Goal: Transaction & Acquisition: Purchase product/service

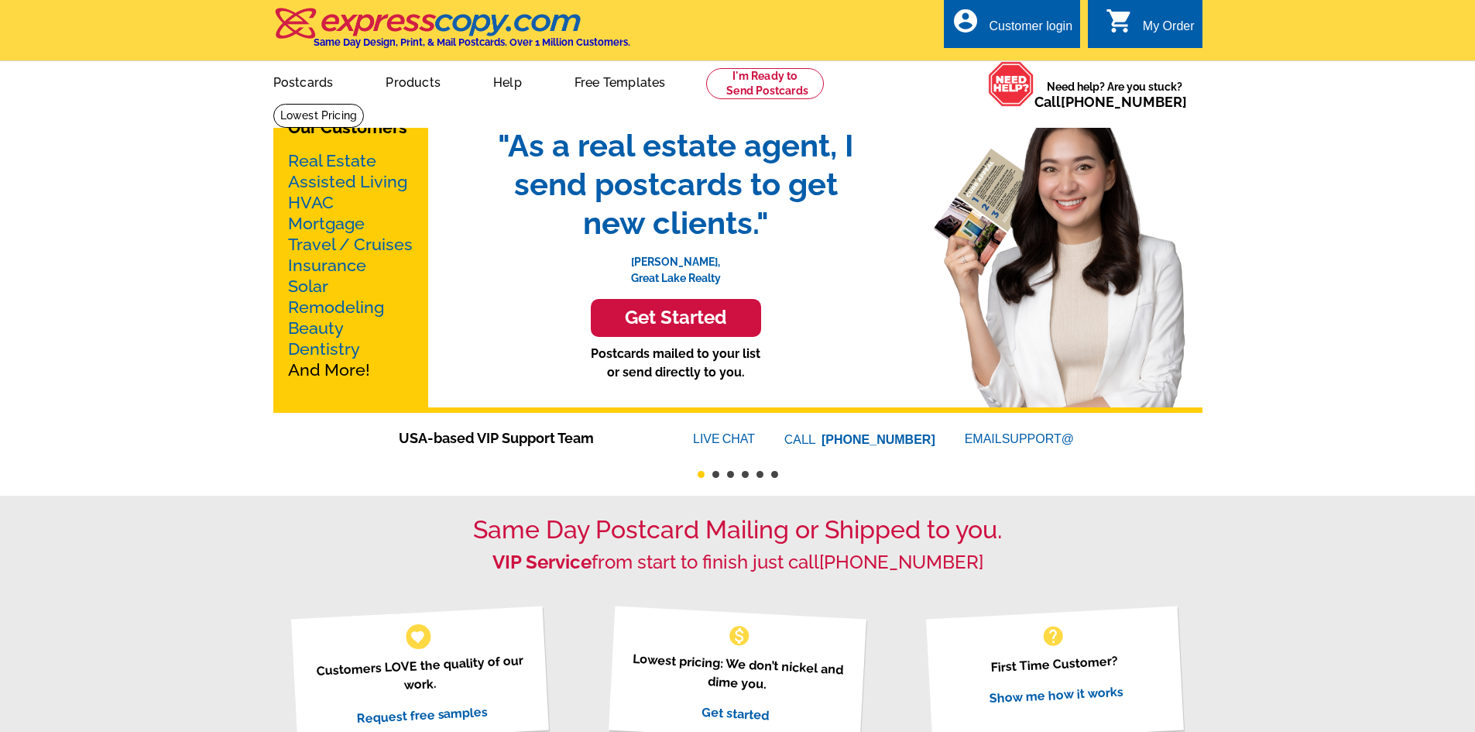
click at [316, 84] on link "Postcards" at bounding box center [304, 81] width 110 height 36
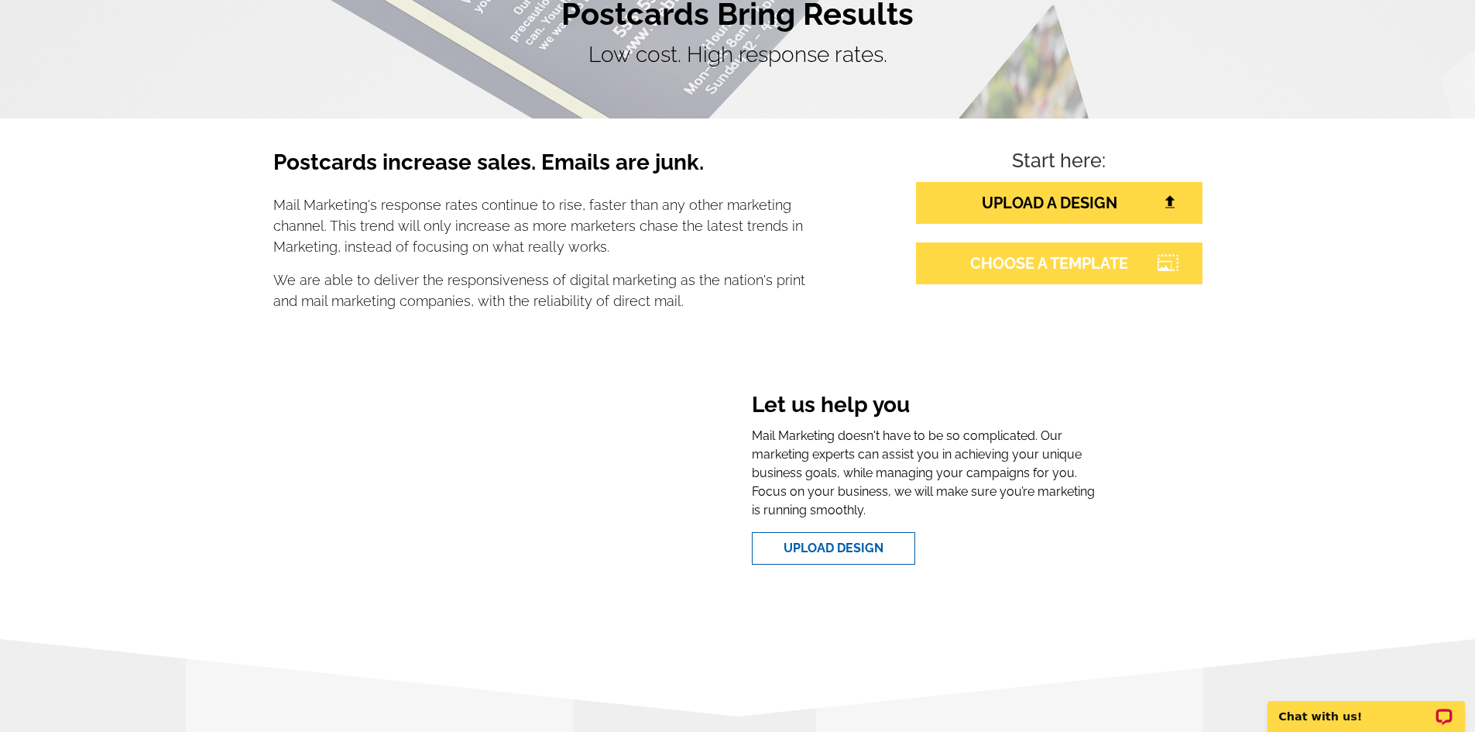
click at [1052, 269] on link "CHOOSE A TEMPLATE" at bounding box center [1059, 263] width 286 height 42
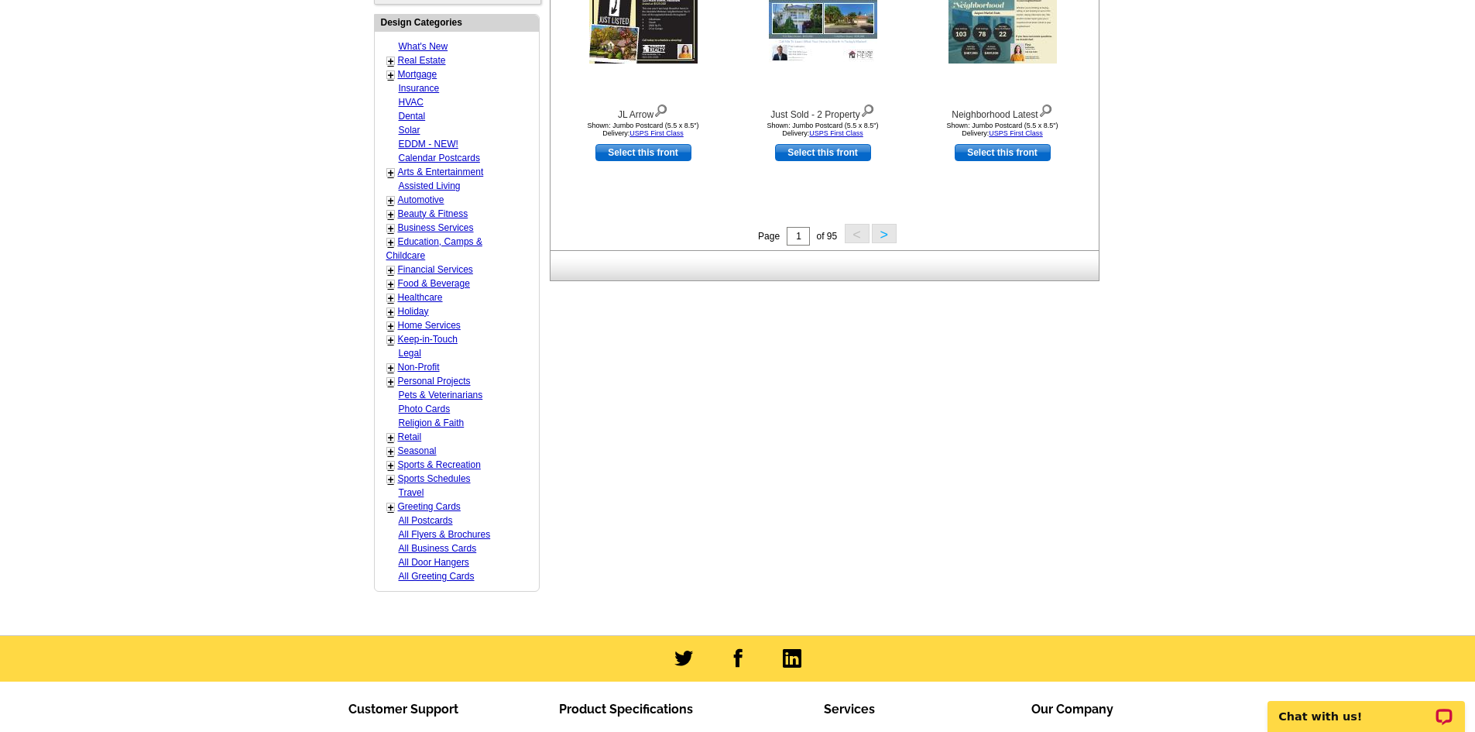
scroll to position [774, 0]
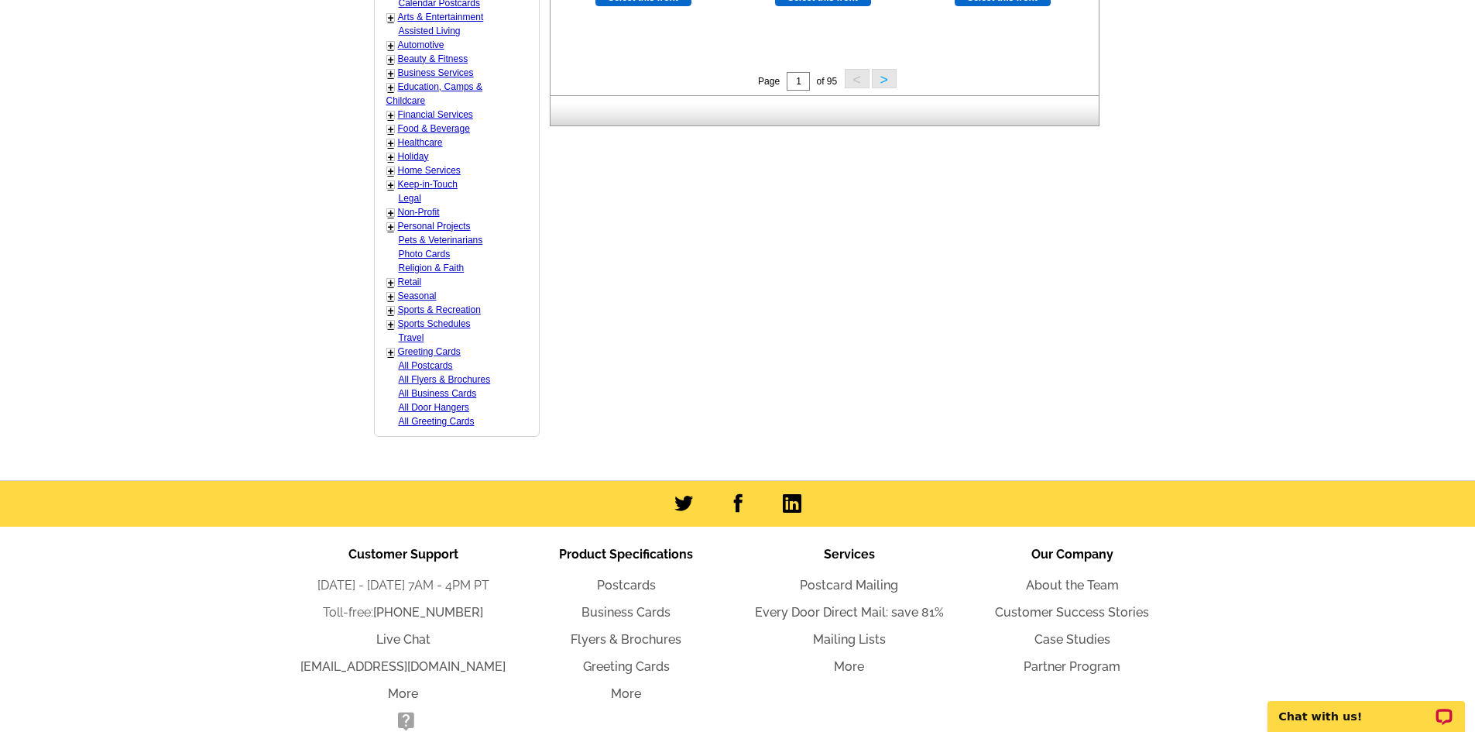
click at [406, 298] on link "Seasonal" at bounding box center [417, 295] width 39 height 11
select select "816"
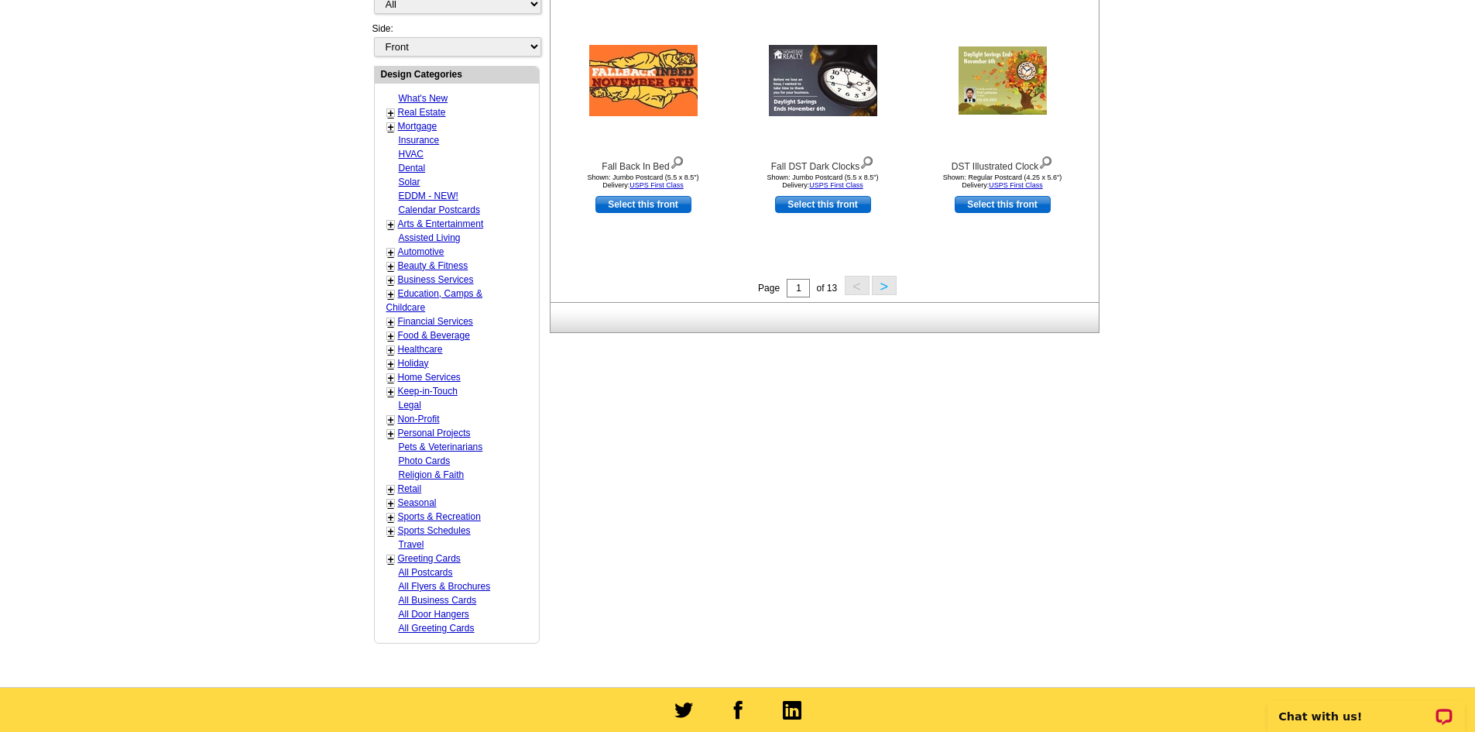
scroll to position [616, 0]
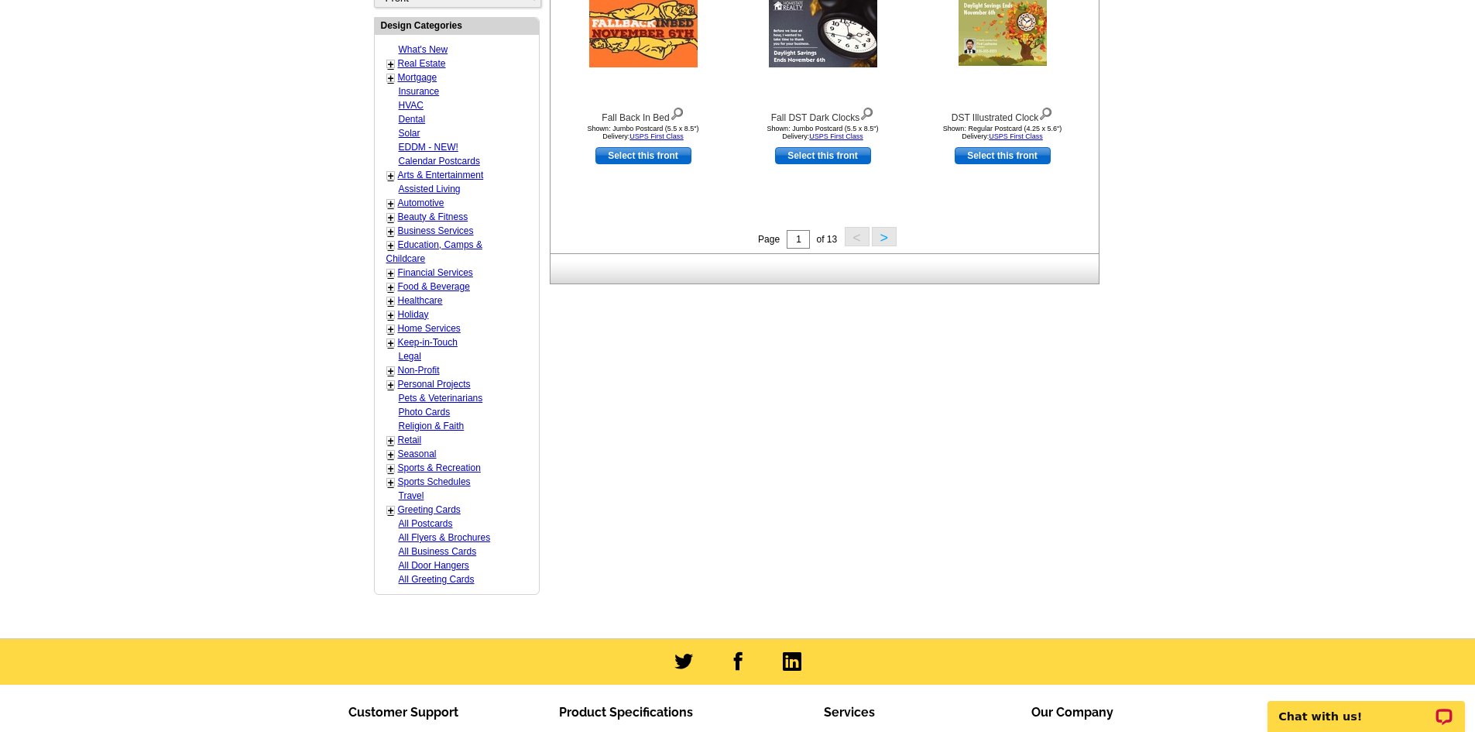
click at [391, 453] on link "+" at bounding box center [391, 454] width 6 height 12
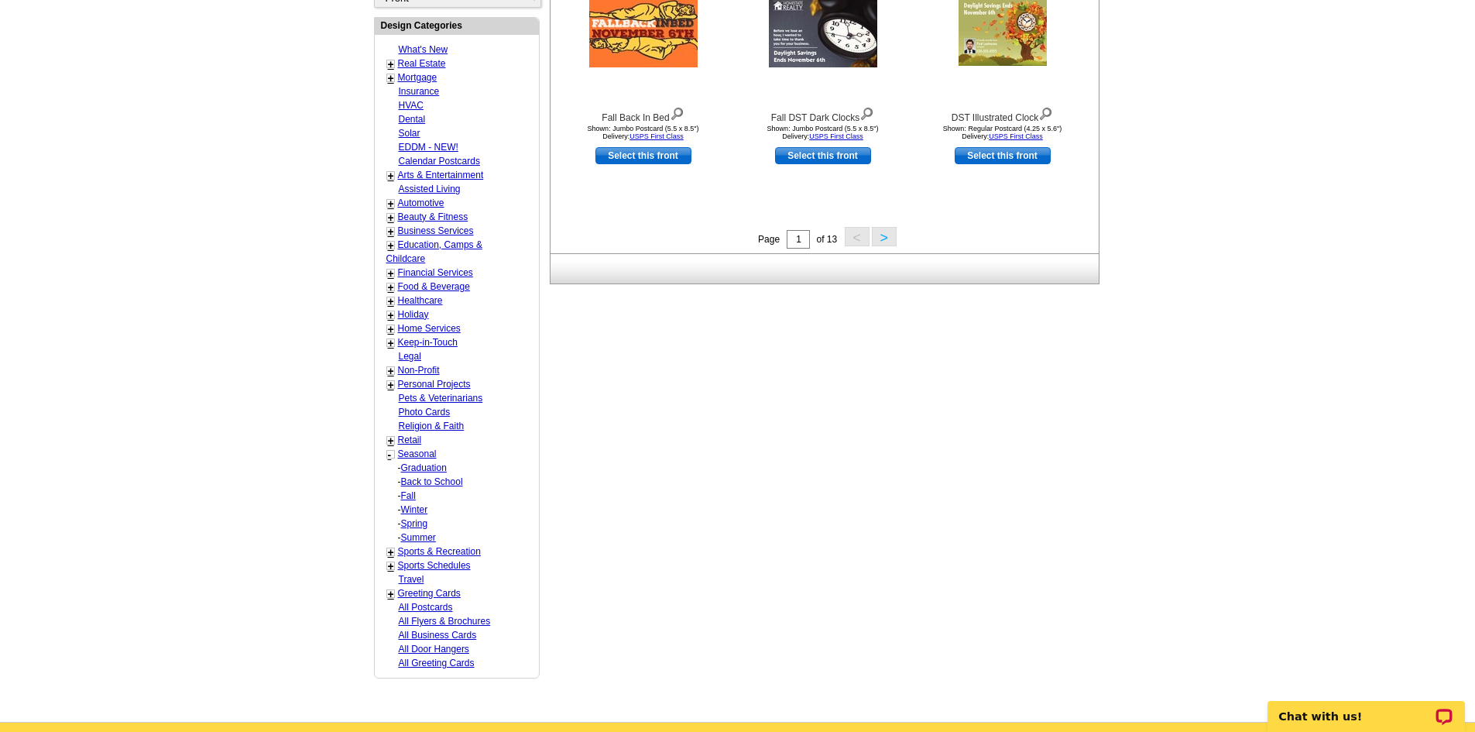
click at [406, 497] on link "Fall" at bounding box center [408, 495] width 15 height 11
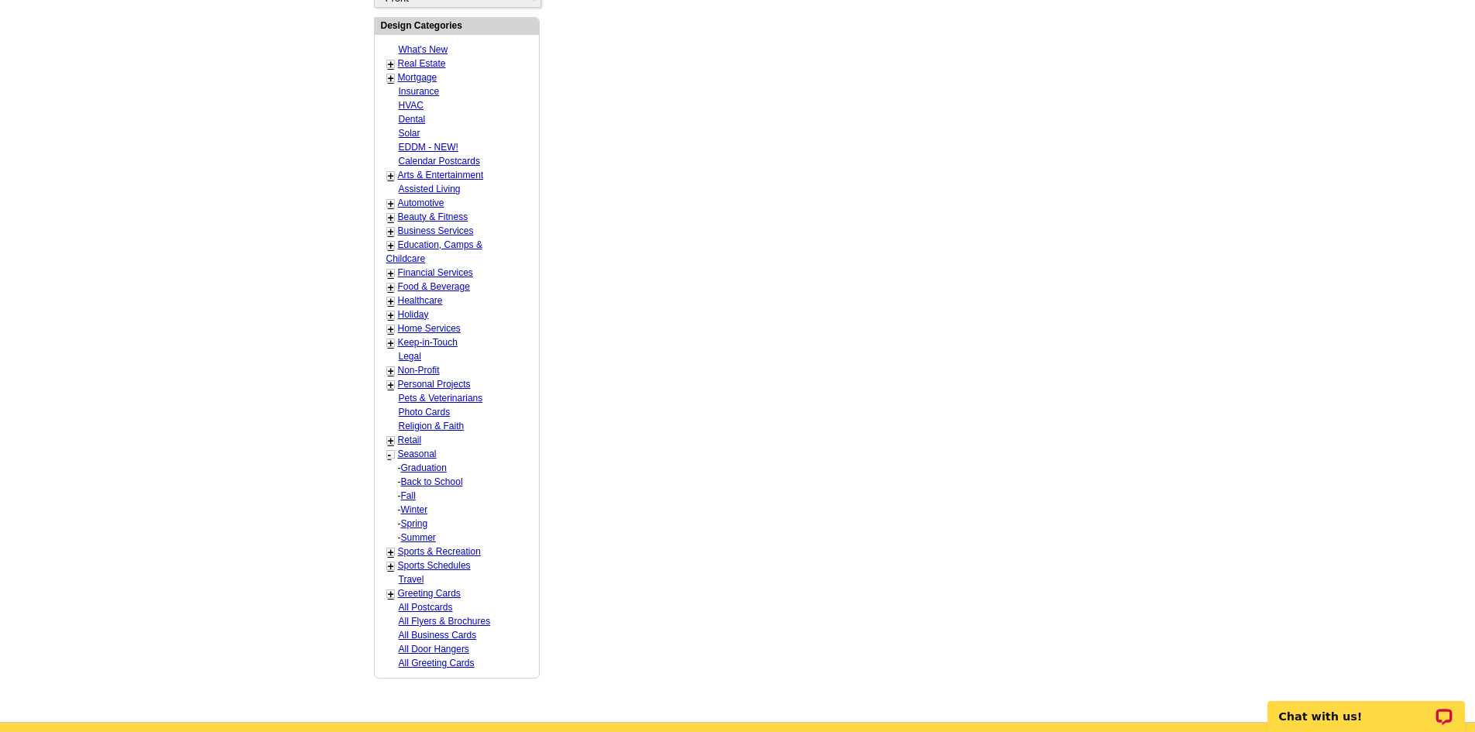
select select "818"
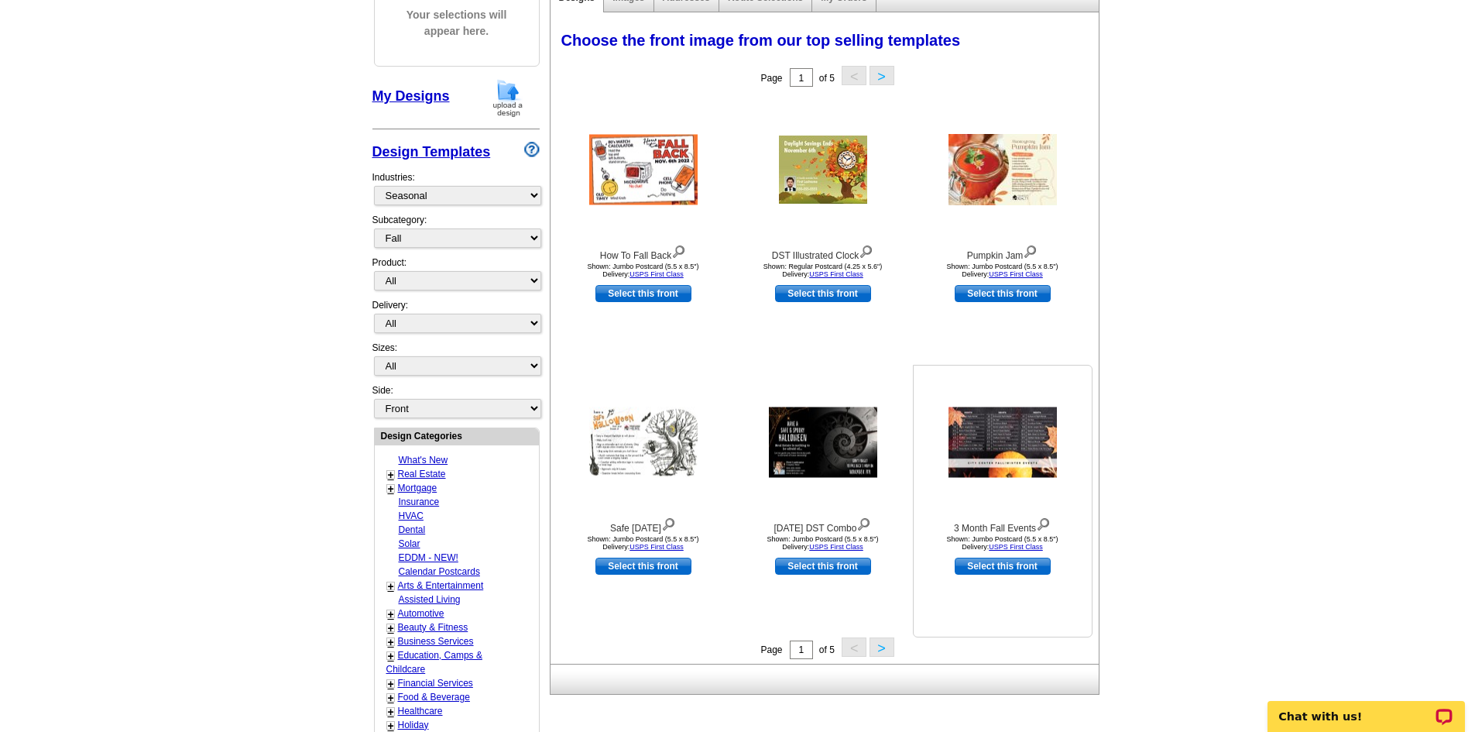
scroll to position [202, 0]
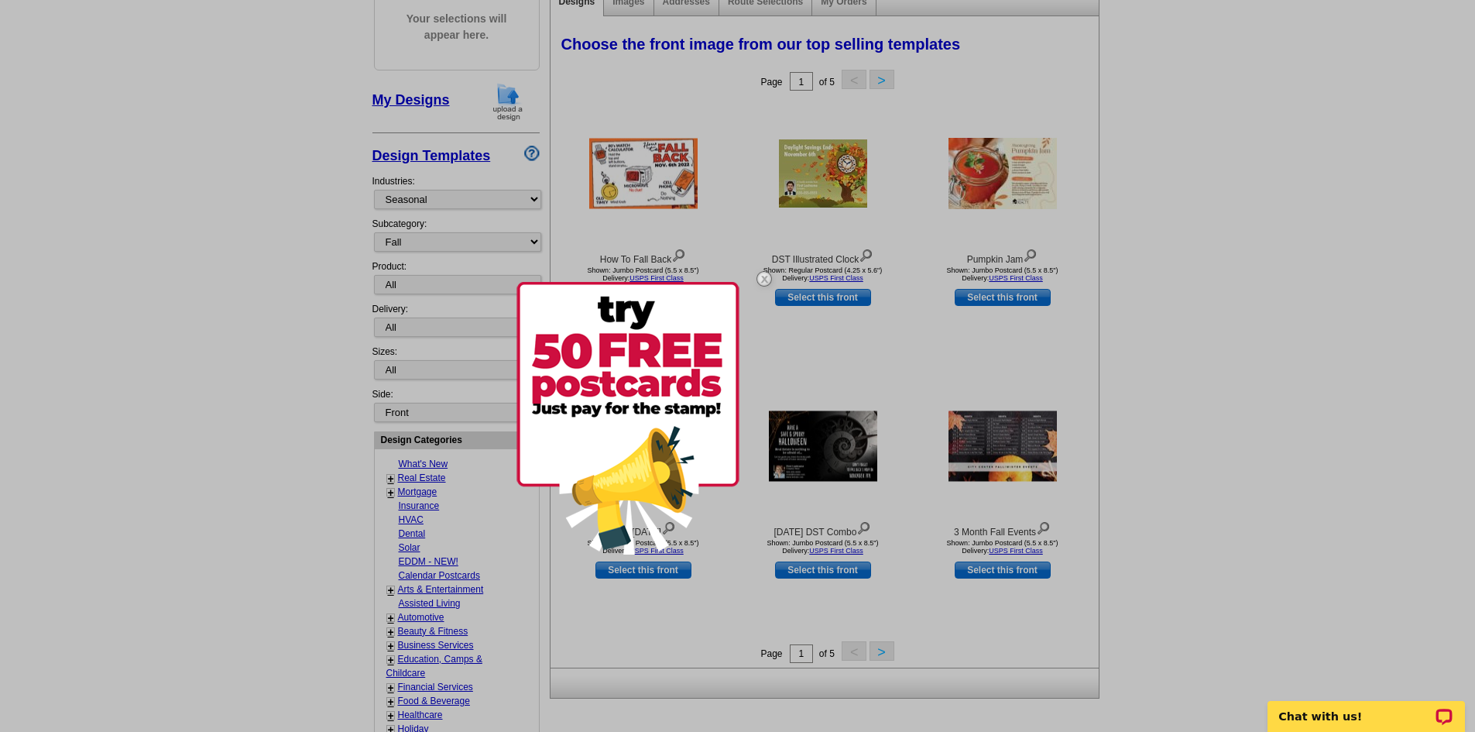
click at [758, 273] on img at bounding box center [764, 278] width 45 height 45
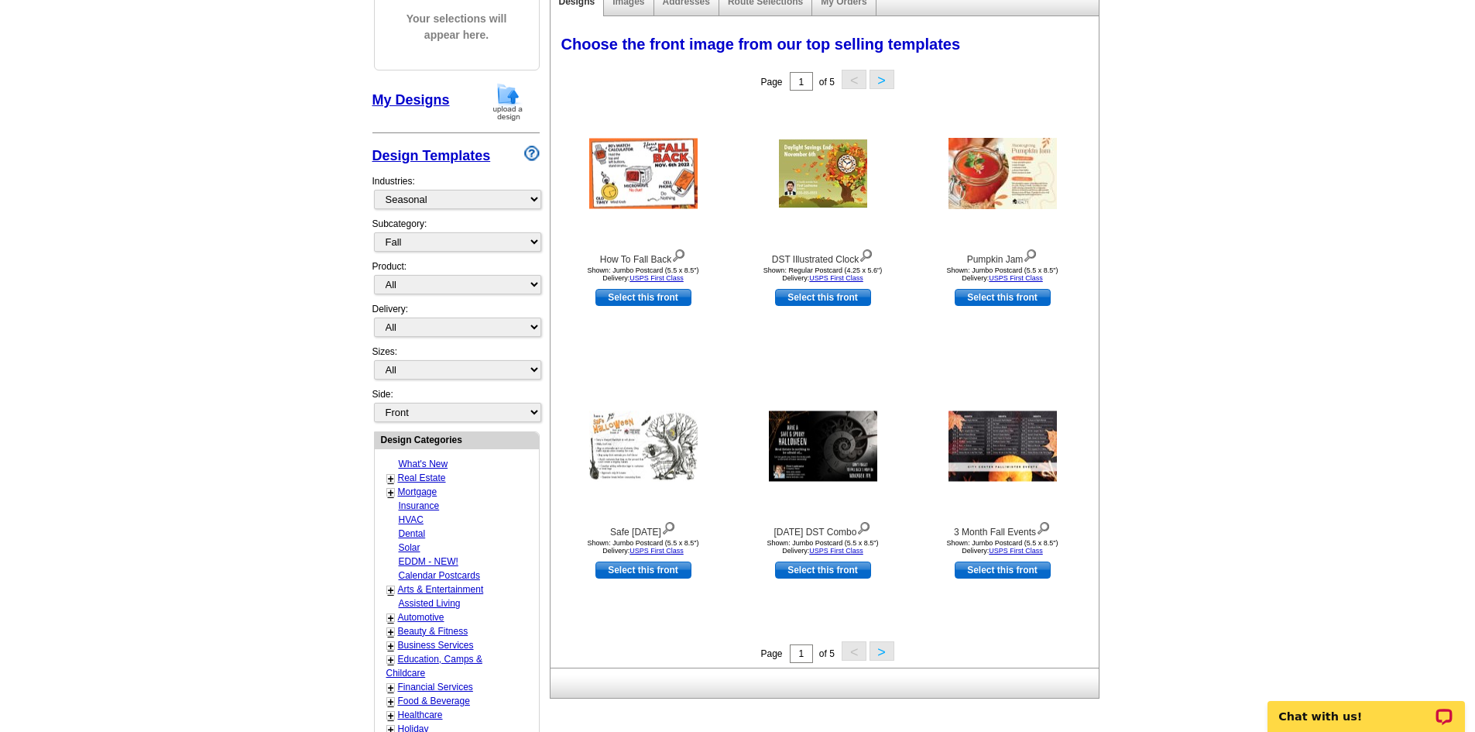
click at [890, 84] on button ">" at bounding box center [881, 79] width 25 height 19
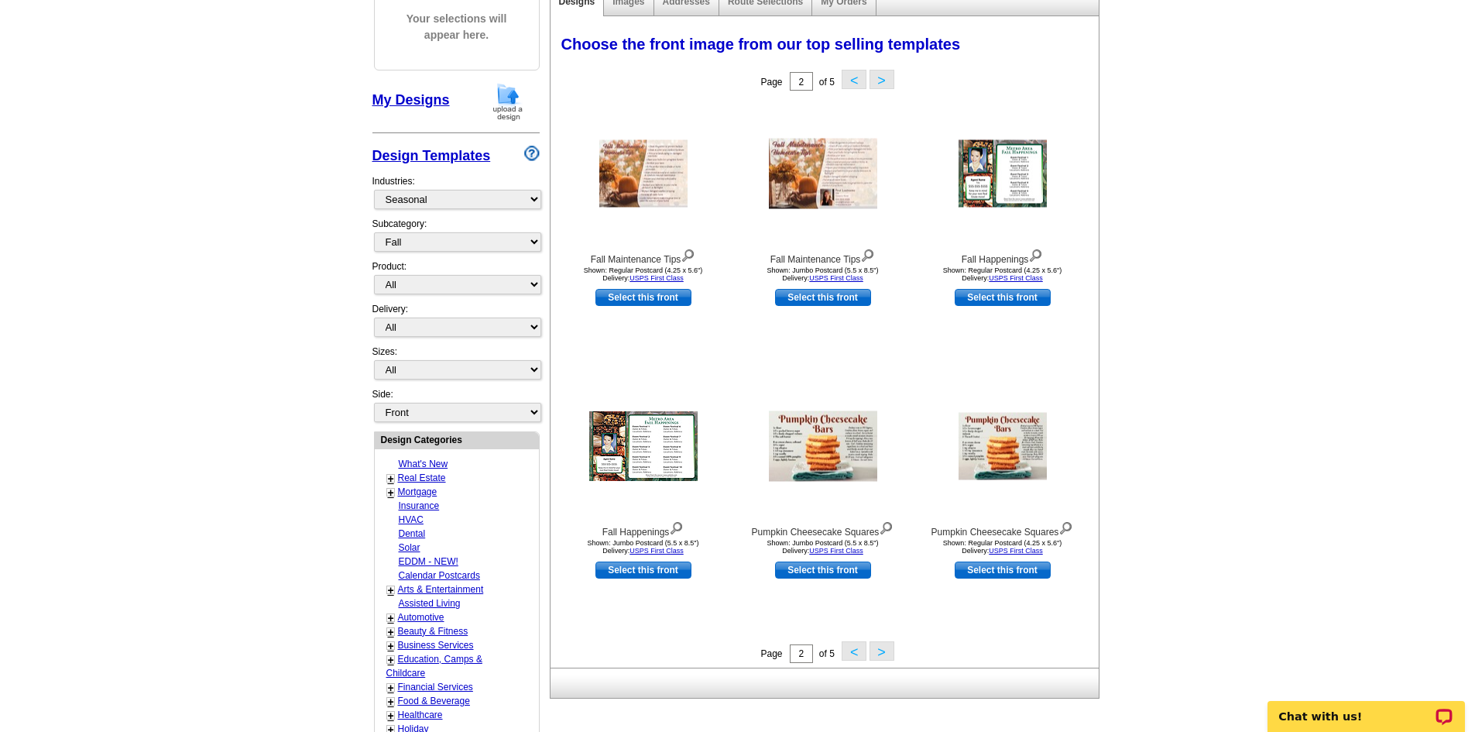
click at [884, 84] on button ">" at bounding box center [881, 79] width 25 height 19
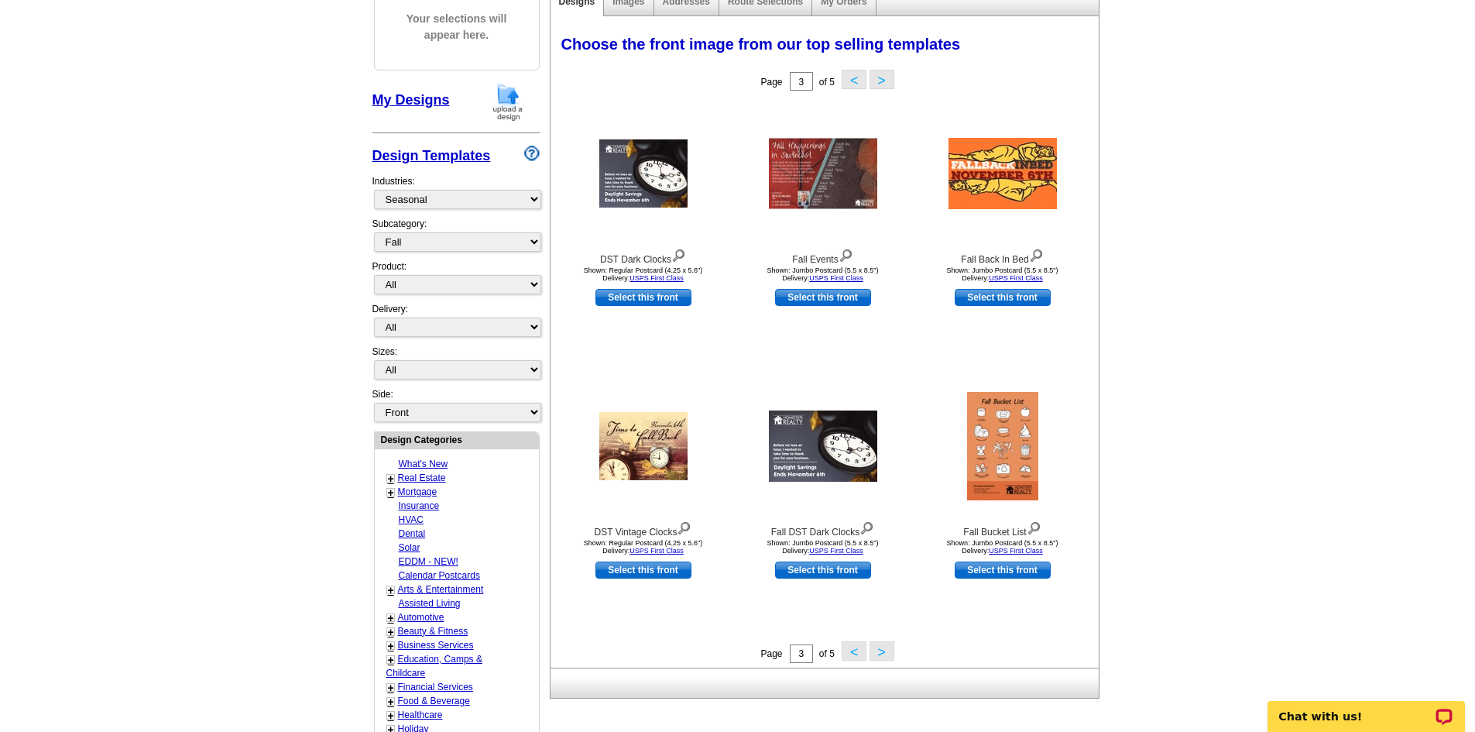
click at [881, 84] on button ">" at bounding box center [881, 79] width 25 height 19
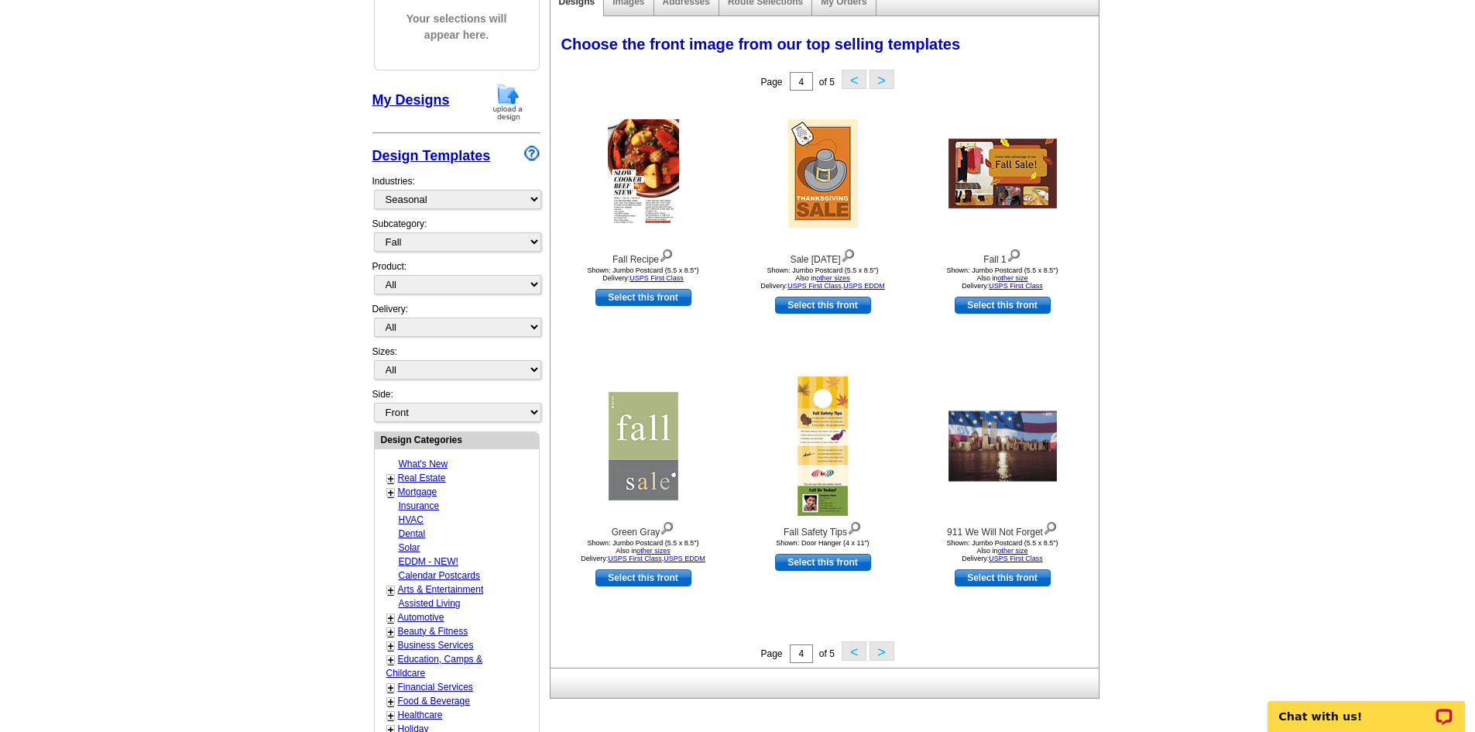
click at [878, 80] on button ">" at bounding box center [881, 79] width 25 height 19
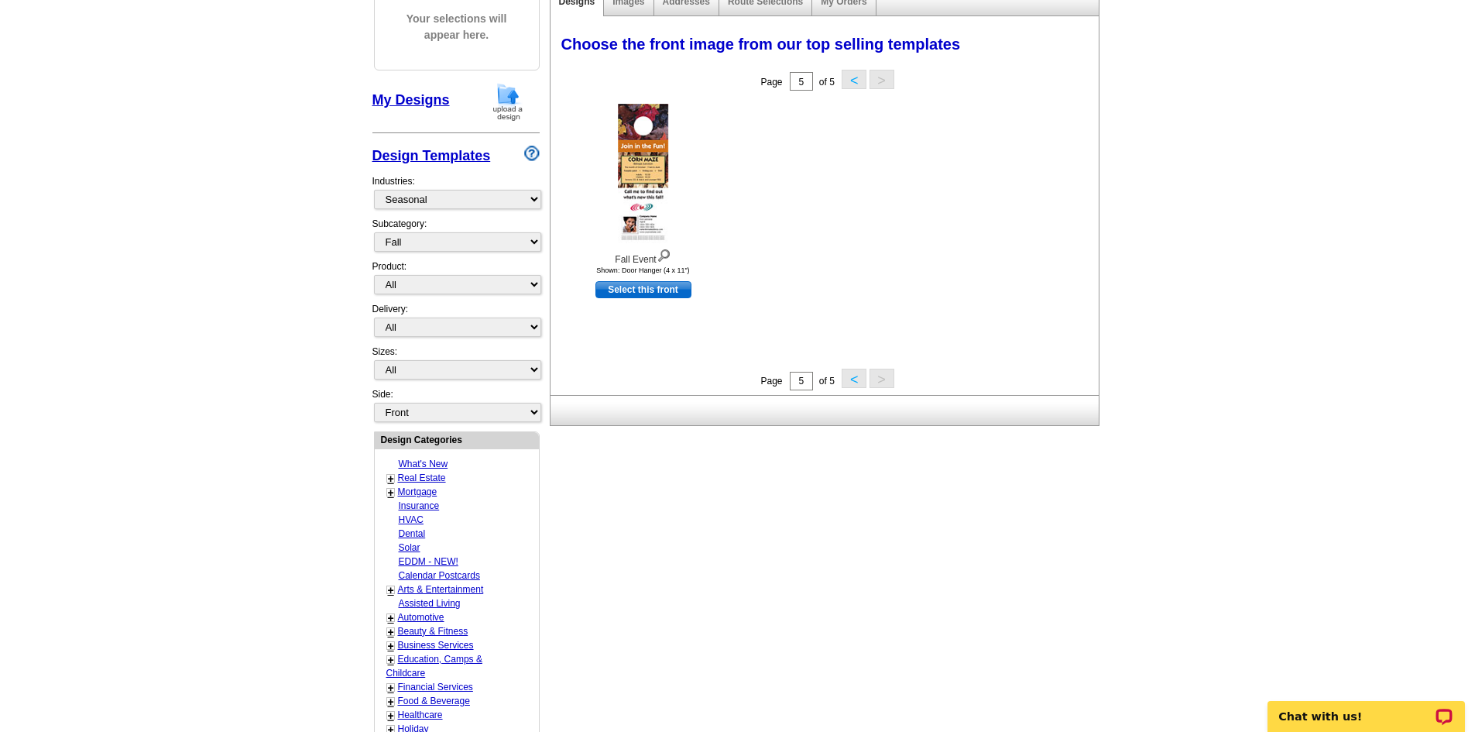
click at [845, 82] on button "<" at bounding box center [854, 79] width 25 height 19
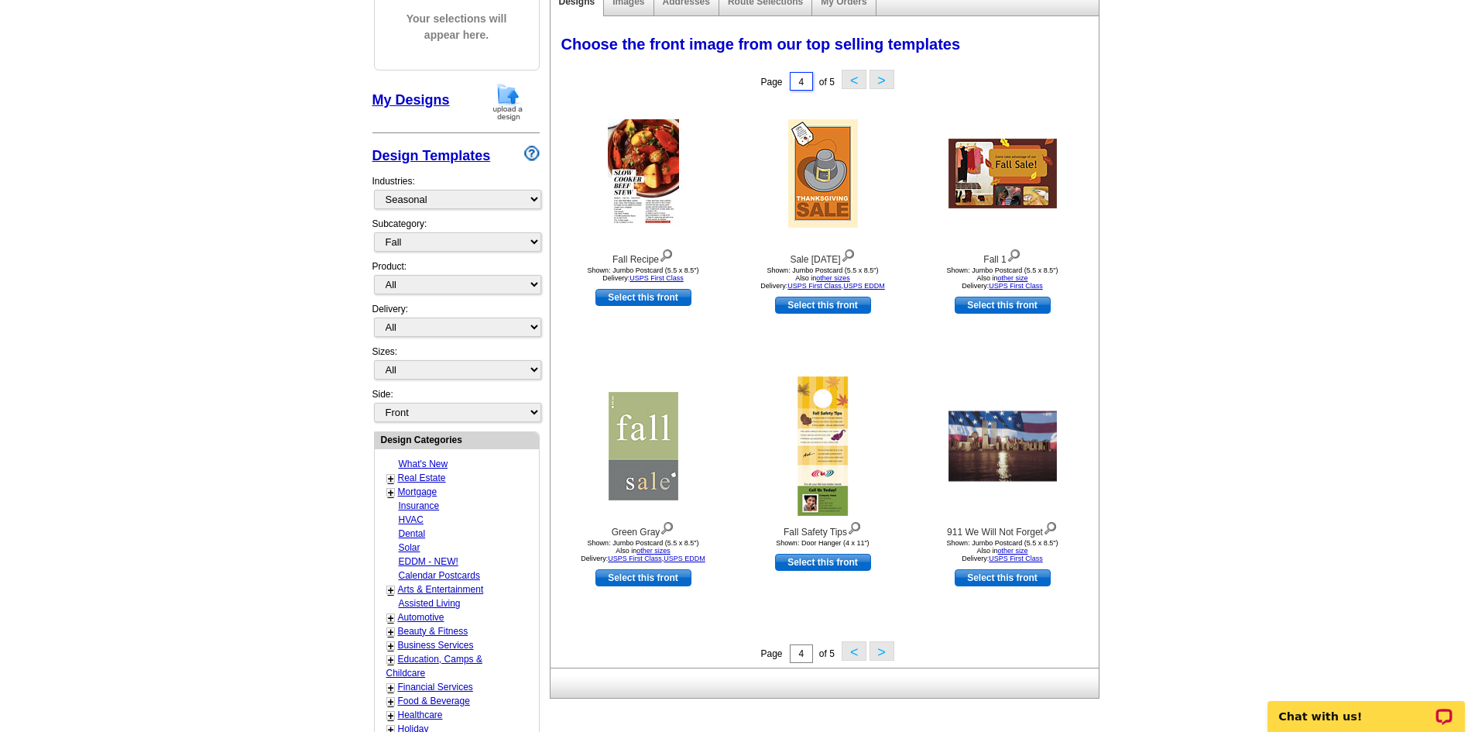
click at [805, 84] on input "4" at bounding box center [801, 81] width 23 height 19
type input "1"
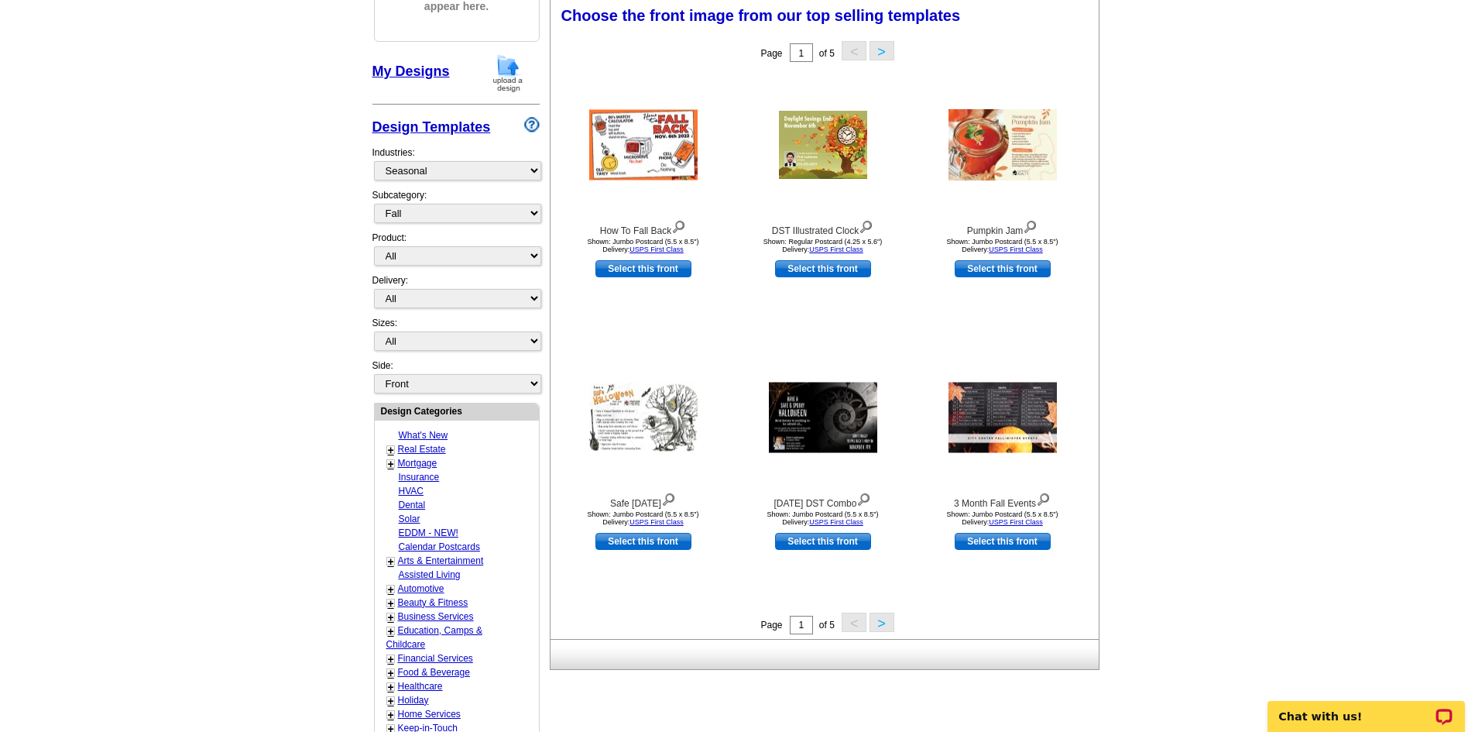
scroll to position [280, 0]
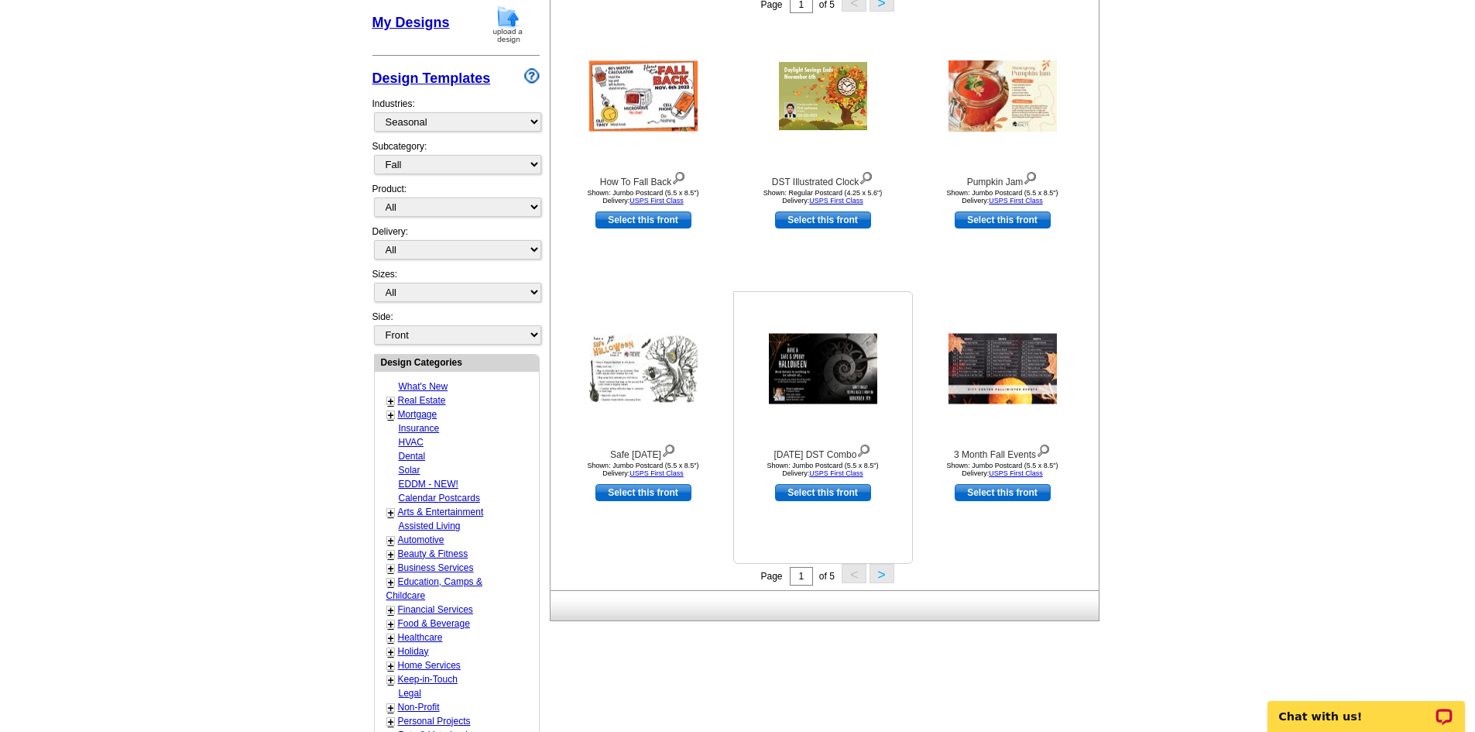
click at [871, 449] on img at bounding box center [863, 449] width 15 height 17
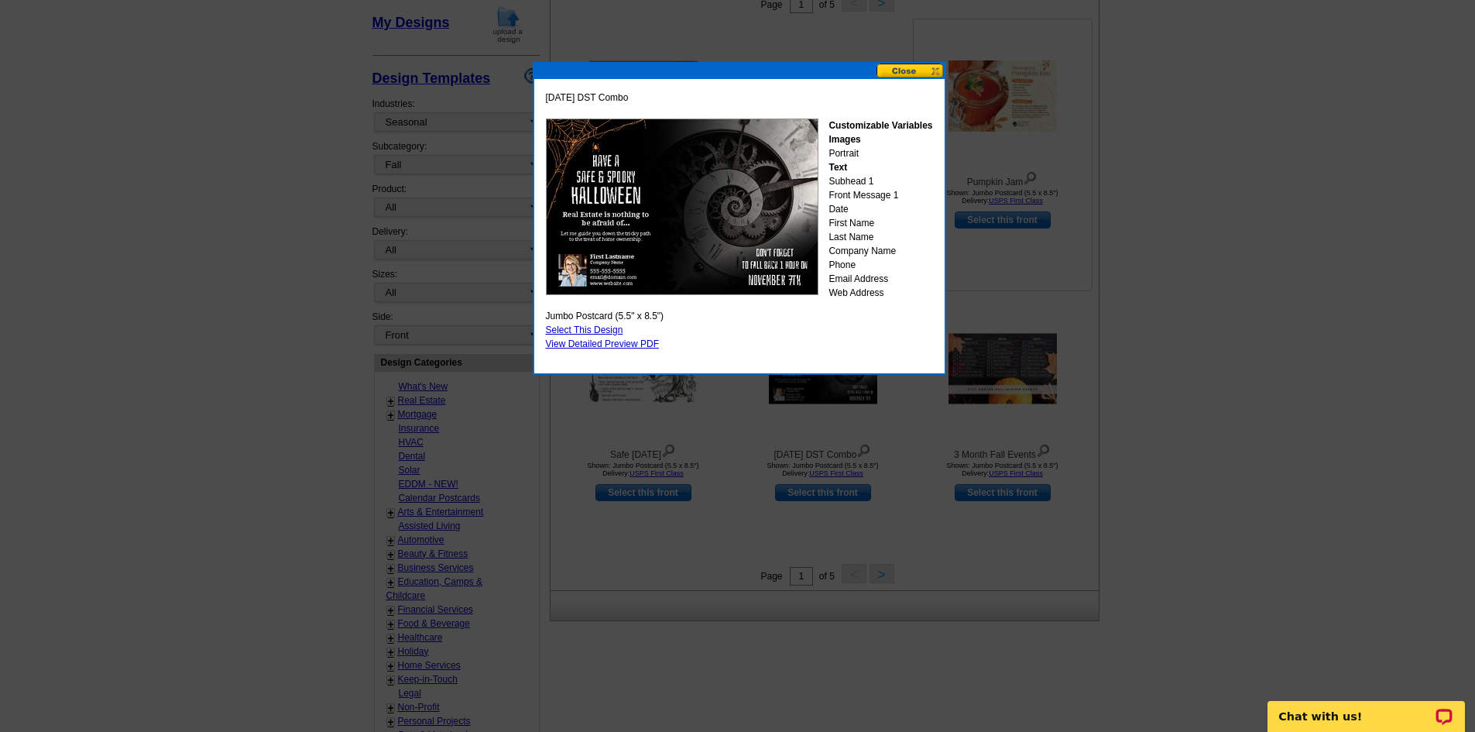
click at [914, 72] on button at bounding box center [910, 70] width 68 height 15
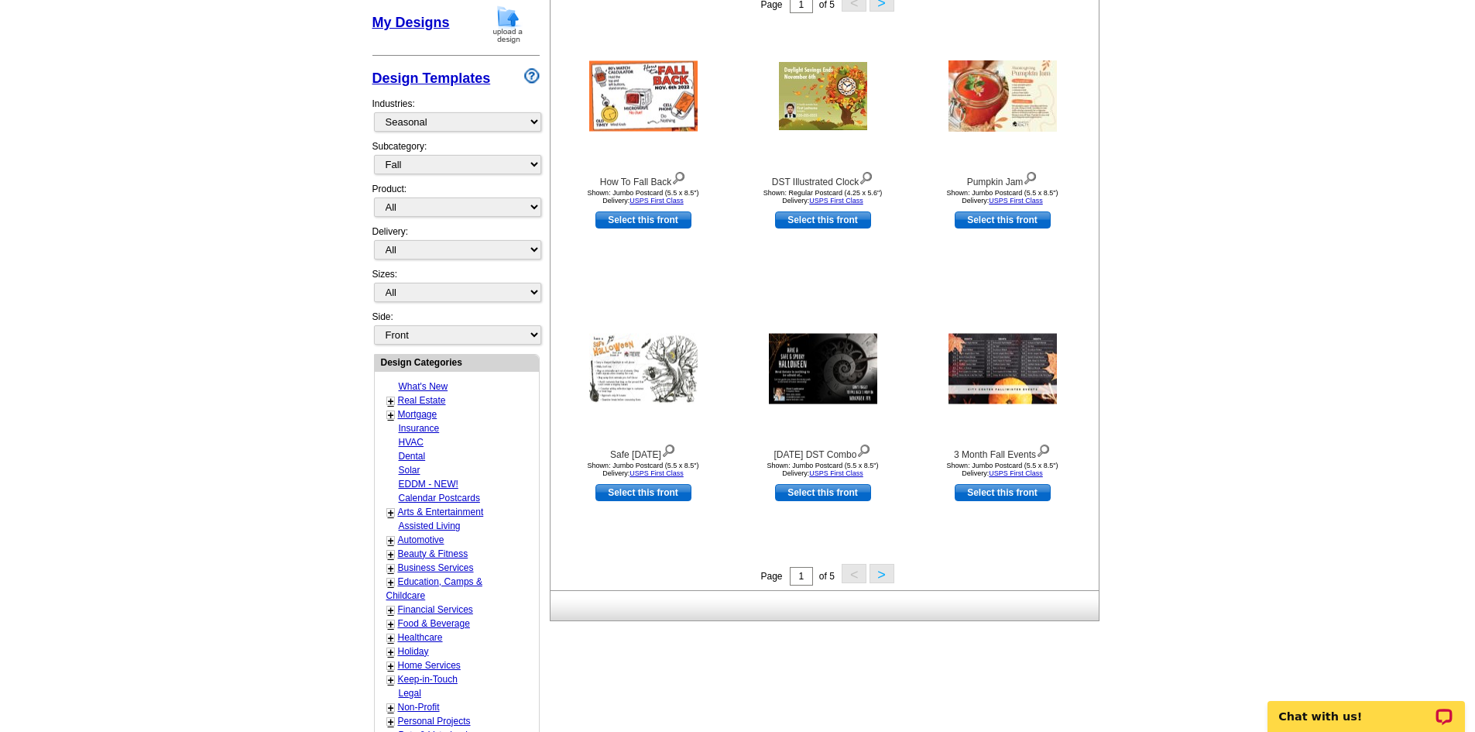
click at [877, 578] on button ">" at bounding box center [881, 573] width 25 height 19
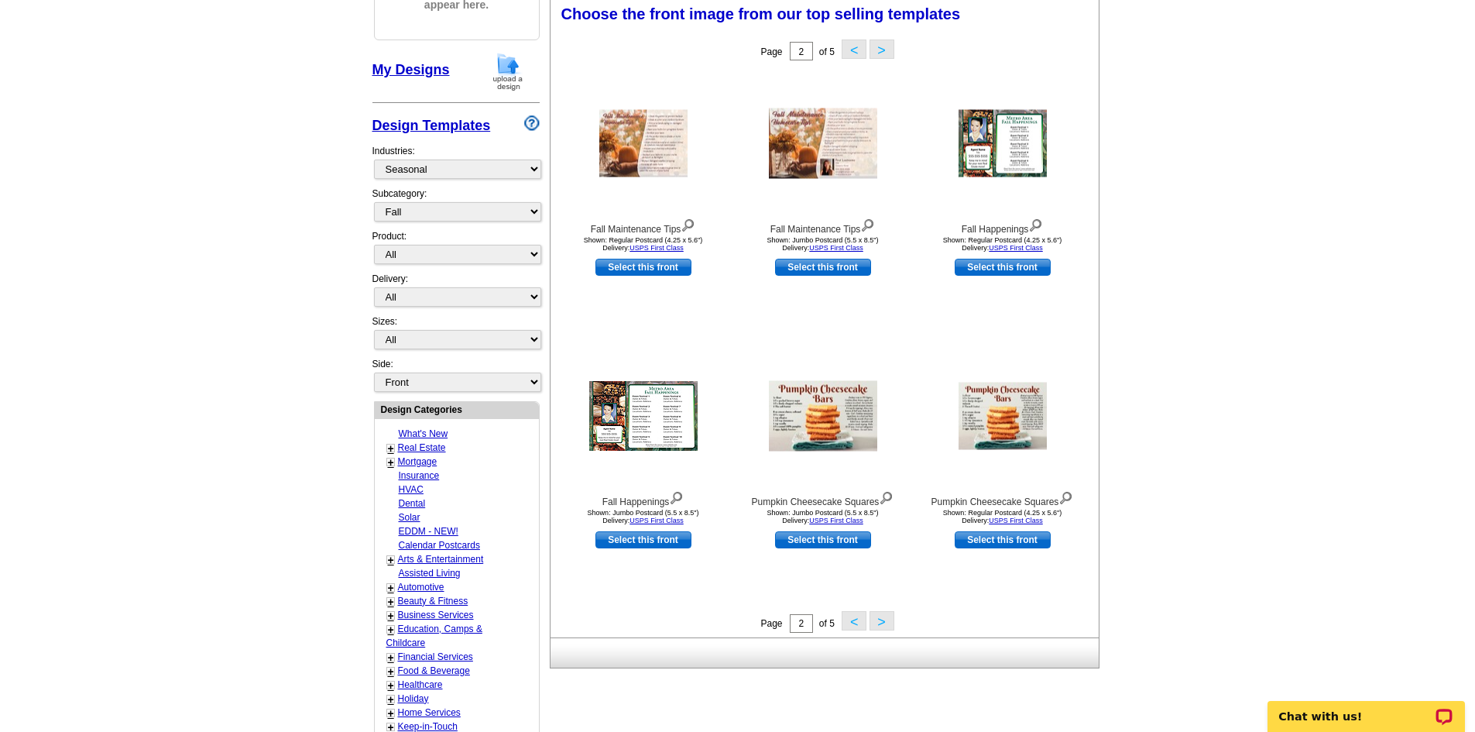
scroll to position [229, 0]
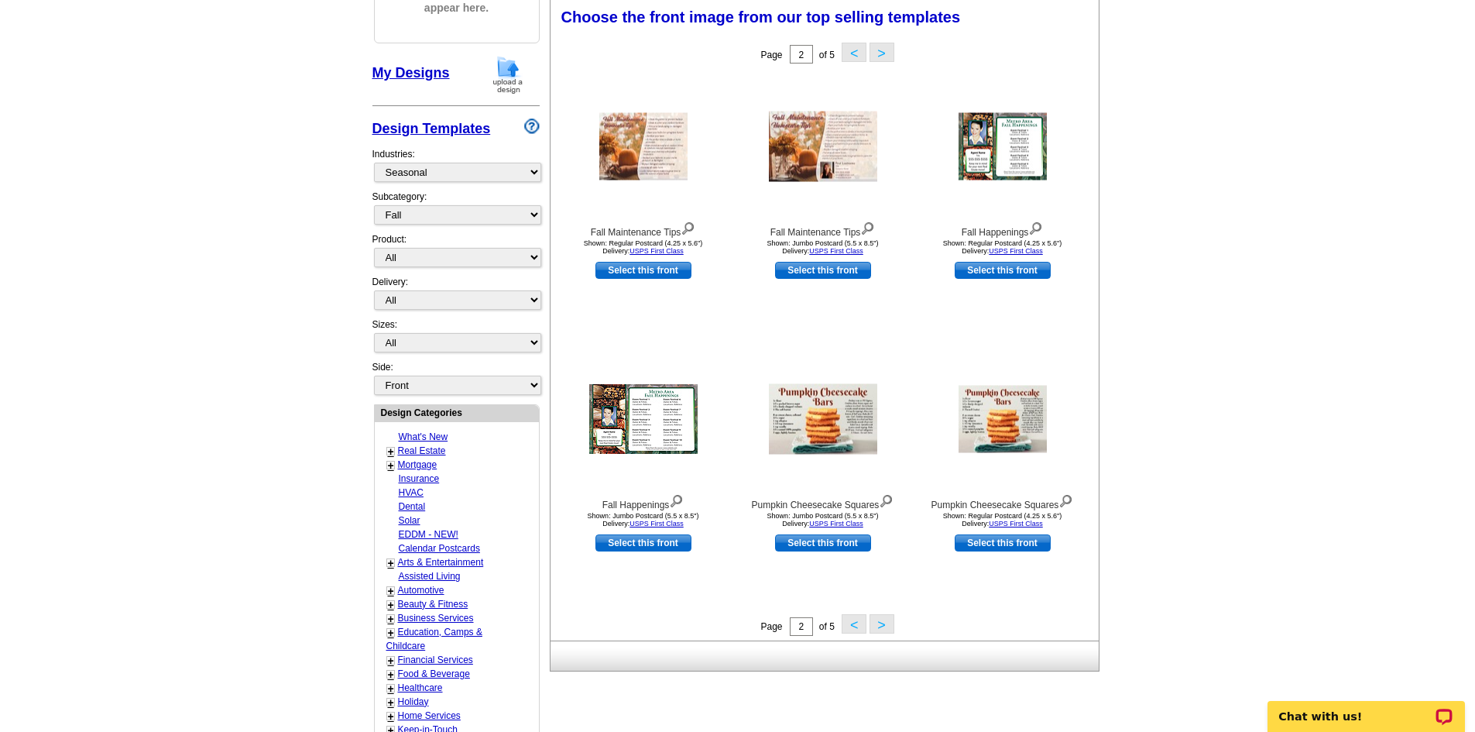
click at [885, 628] on button ">" at bounding box center [881, 623] width 25 height 19
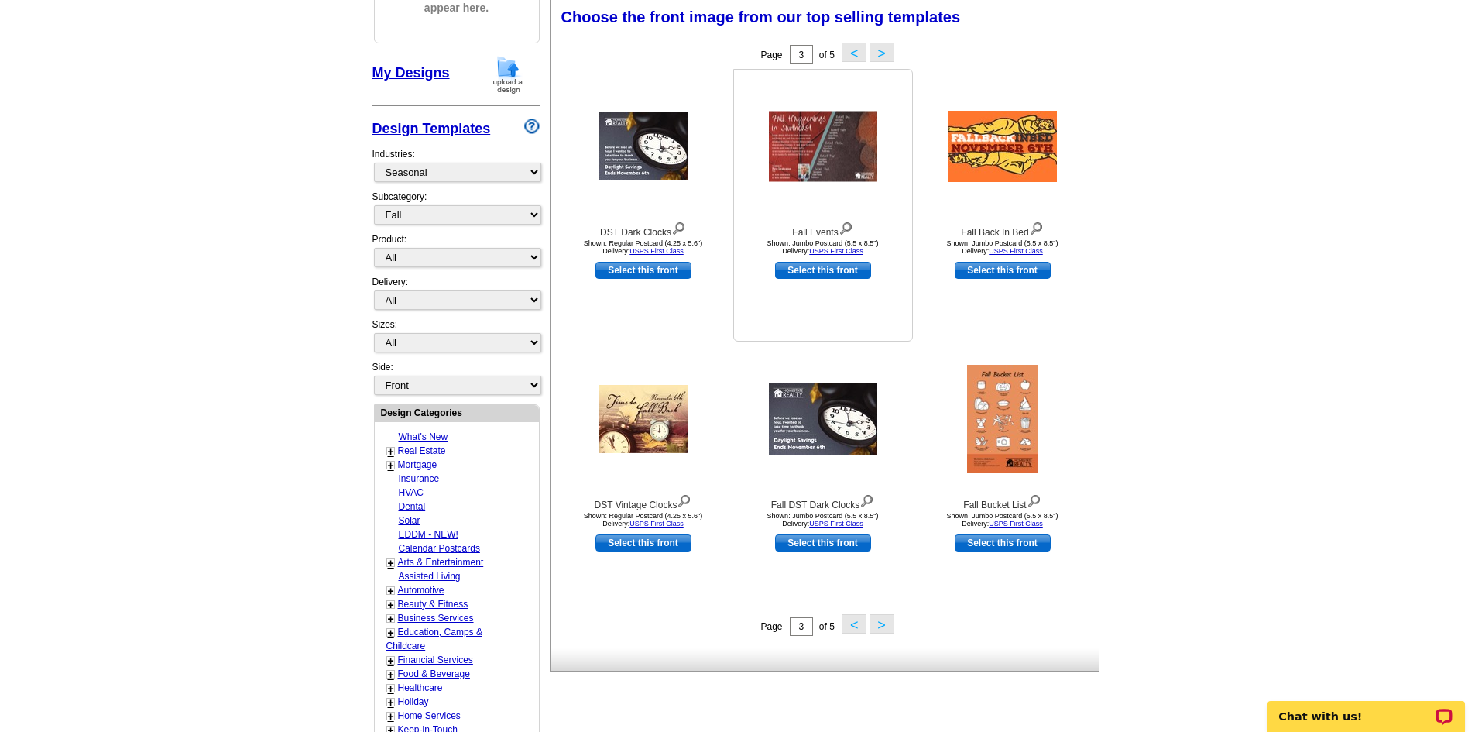
click at [845, 228] on img at bounding box center [846, 226] width 15 height 17
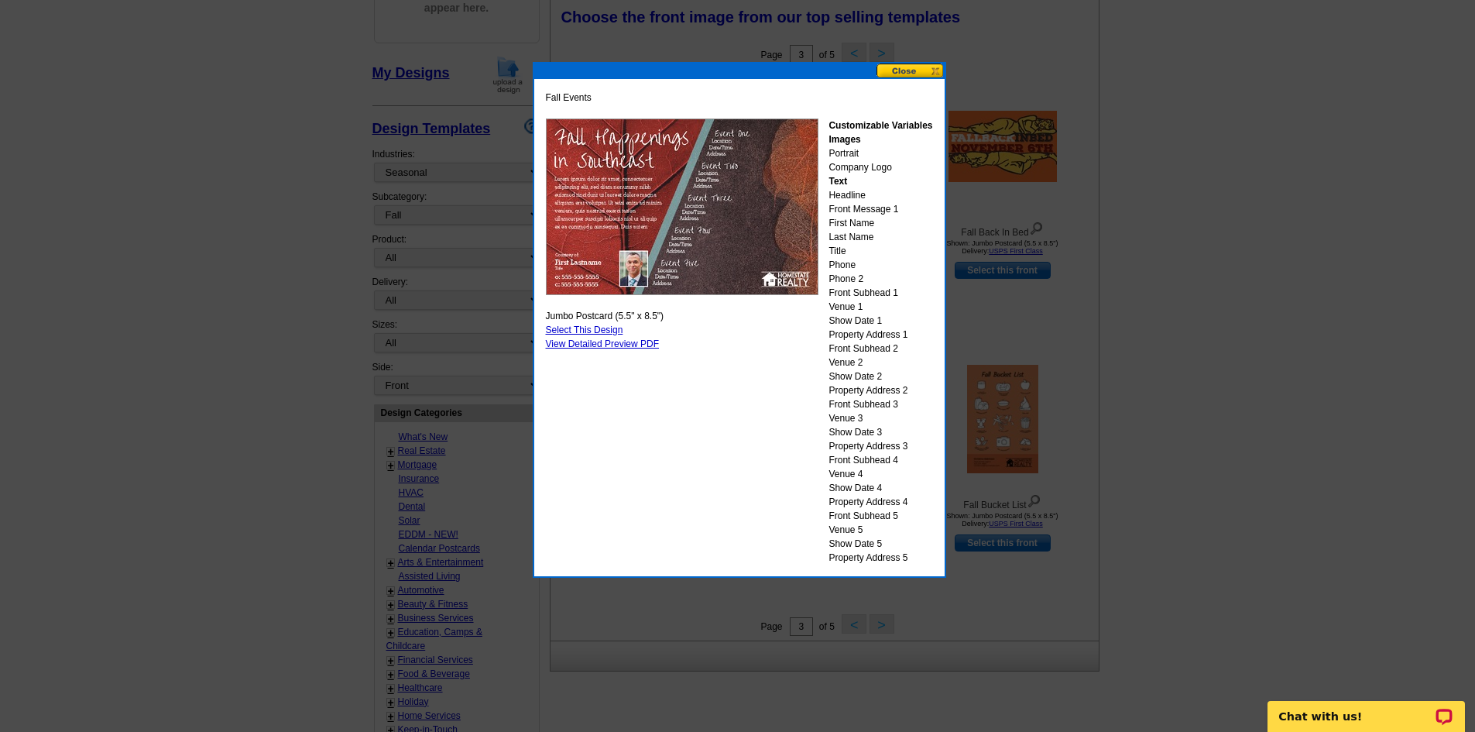
click at [918, 75] on button at bounding box center [910, 70] width 68 height 15
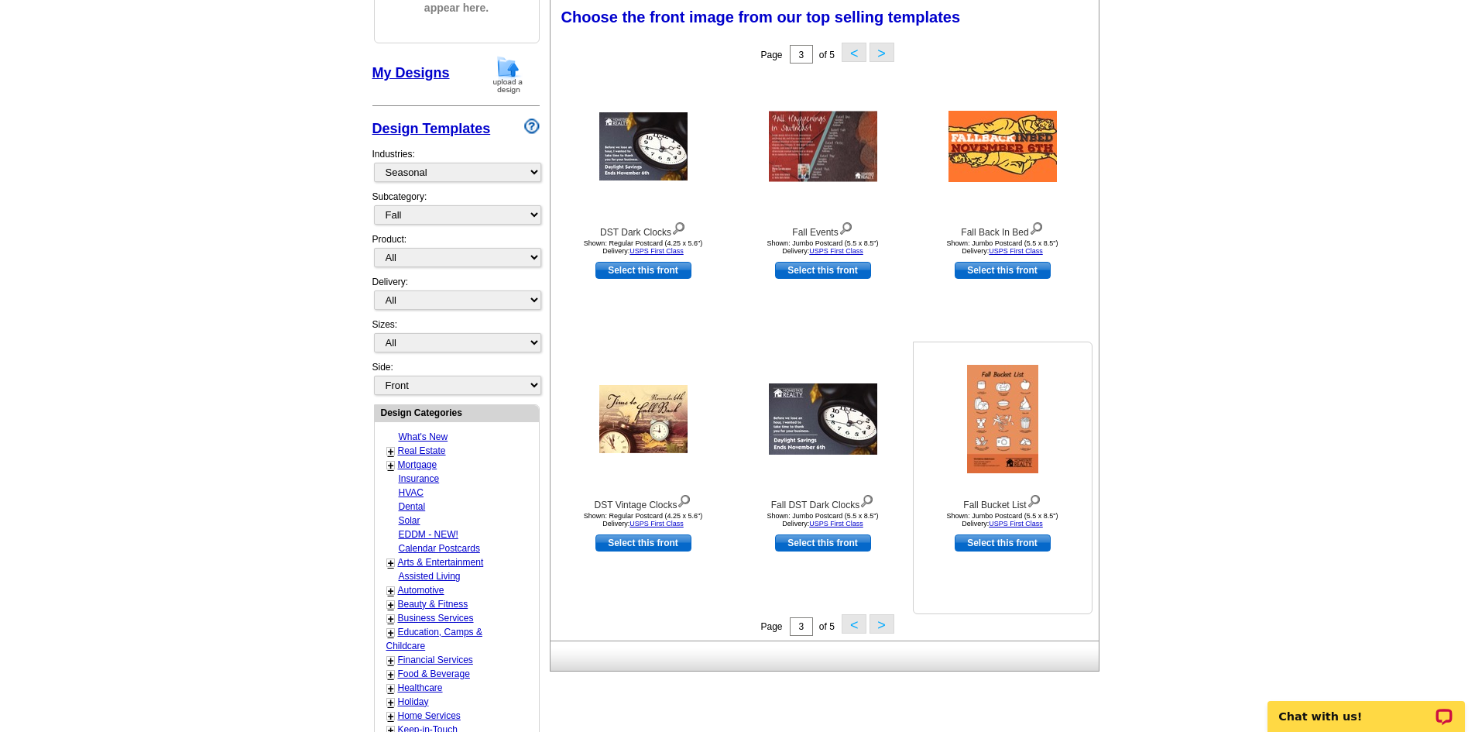
click at [1034, 502] on img at bounding box center [1034, 499] width 15 height 17
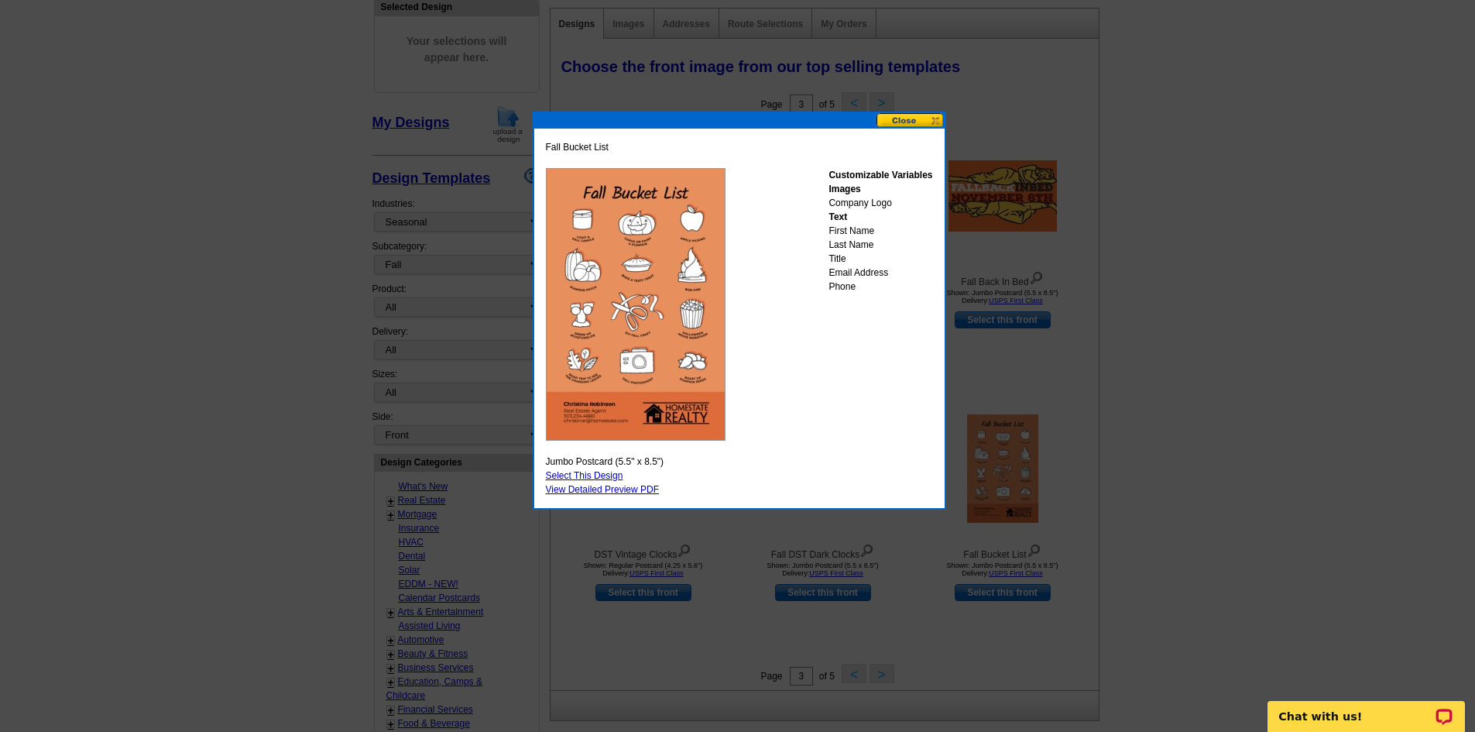
scroll to position [232, 0]
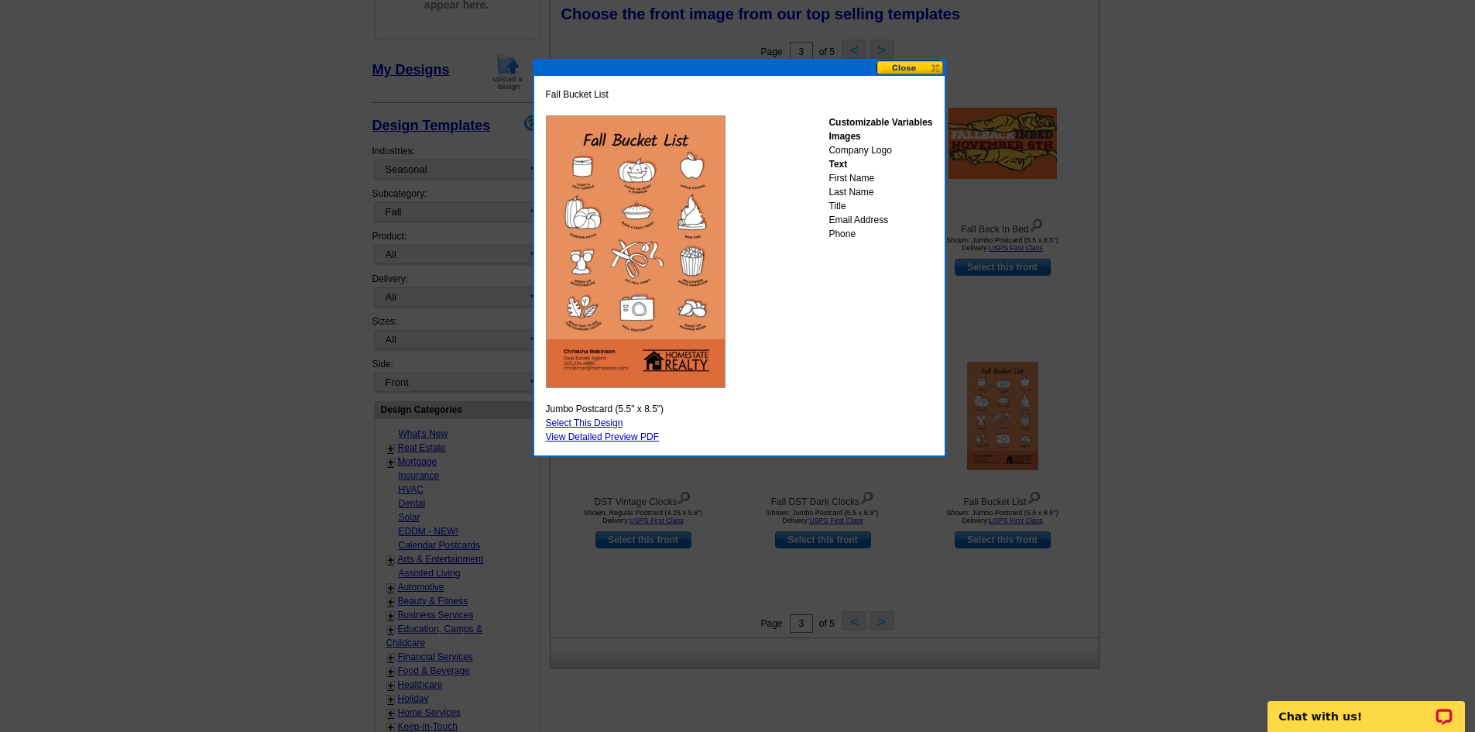
drag, startPoint x: 1404, startPoint y: 1, endPoint x: 1223, endPoint y: 260, distance: 315.9
click at [1223, 260] on div at bounding box center [737, 250] width 1475 height 964
click at [917, 67] on button at bounding box center [910, 67] width 68 height 15
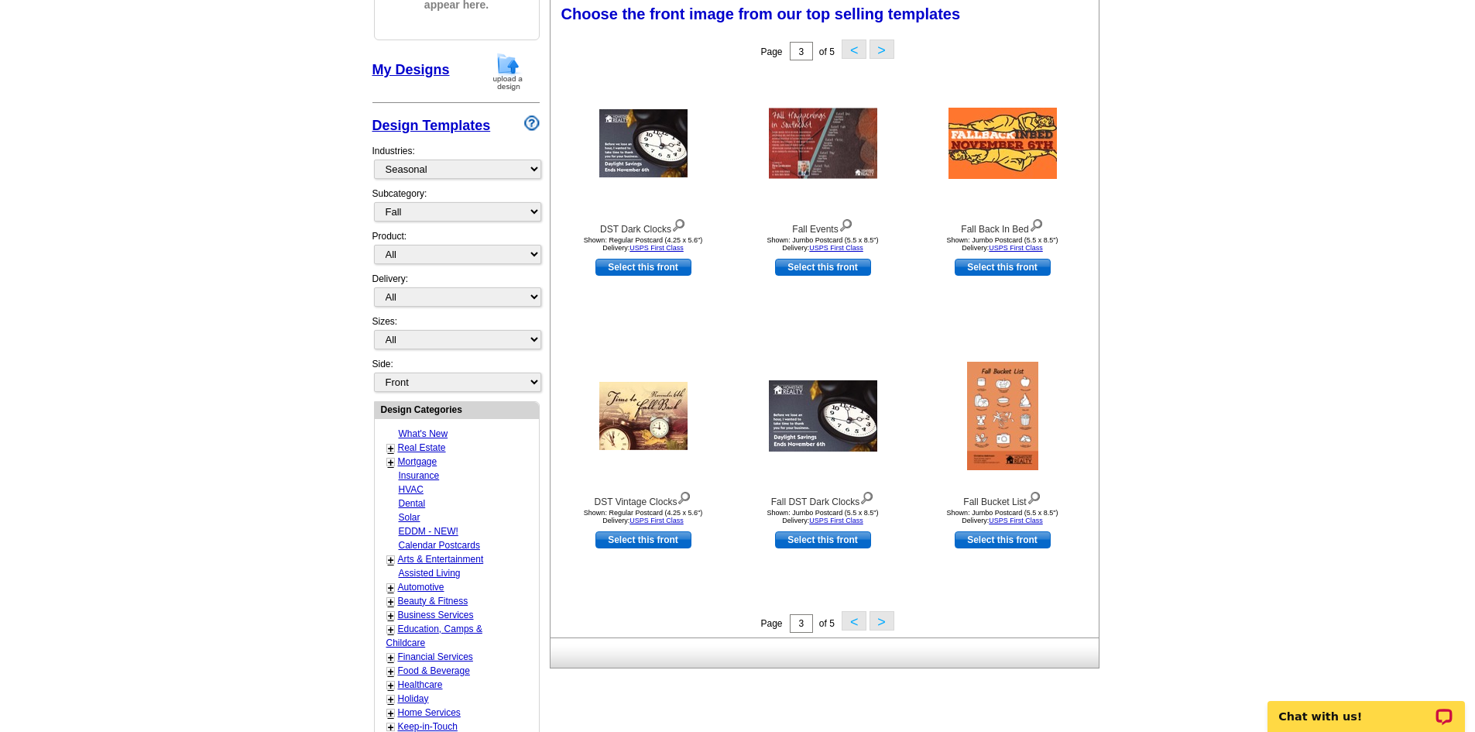
click at [877, 628] on button ">" at bounding box center [881, 620] width 25 height 19
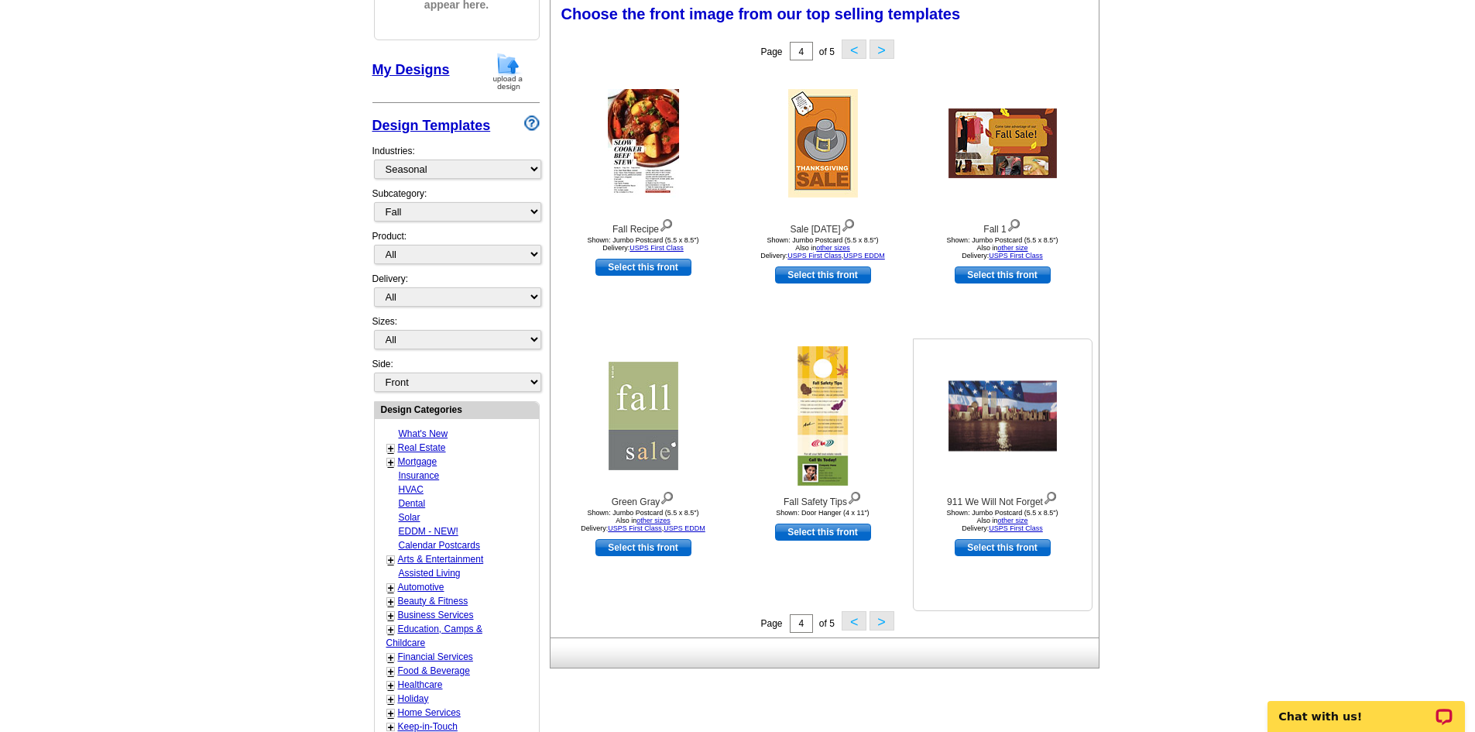
click at [1053, 498] on img at bounding box center [1050, 496] width 15 height 17
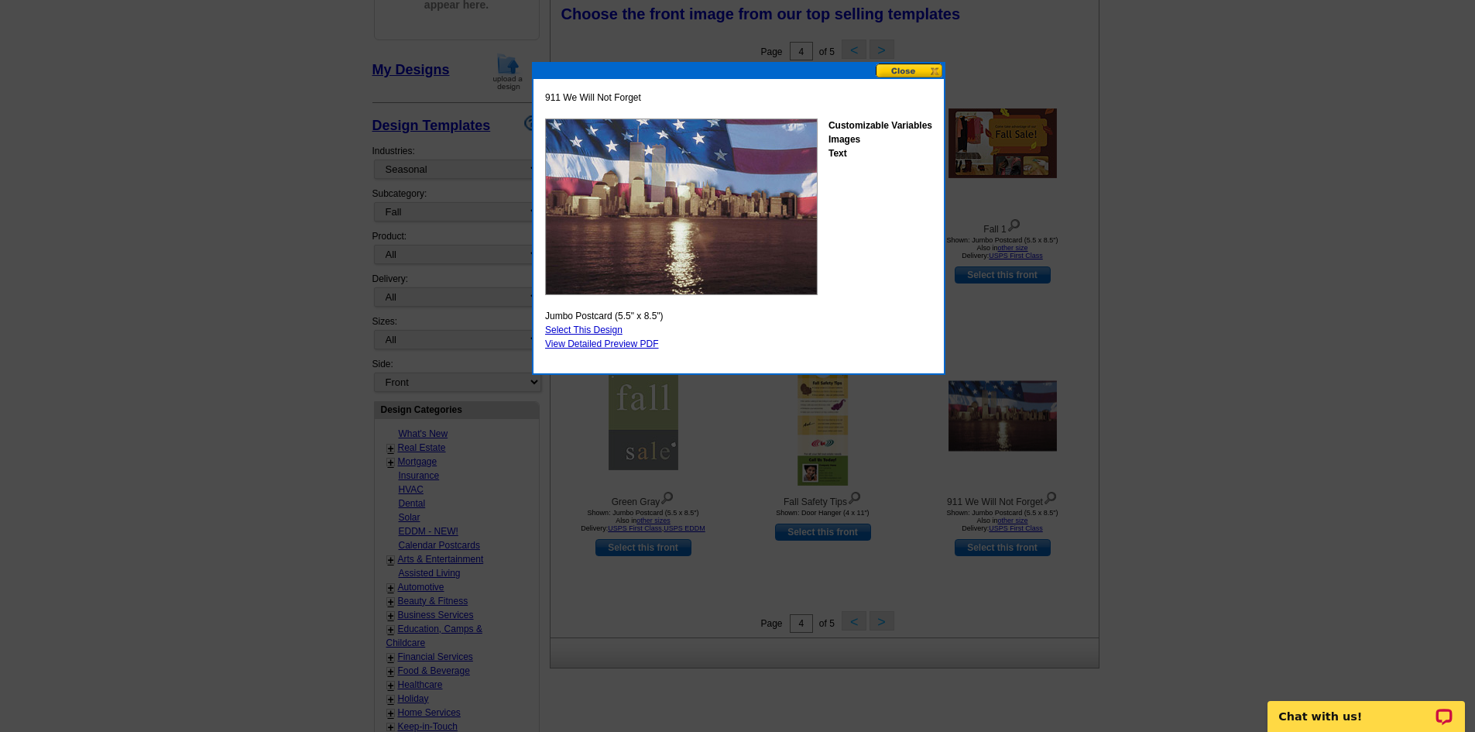
click at [918, 70] on button at bounding box center [910, 70] width 68 height 15
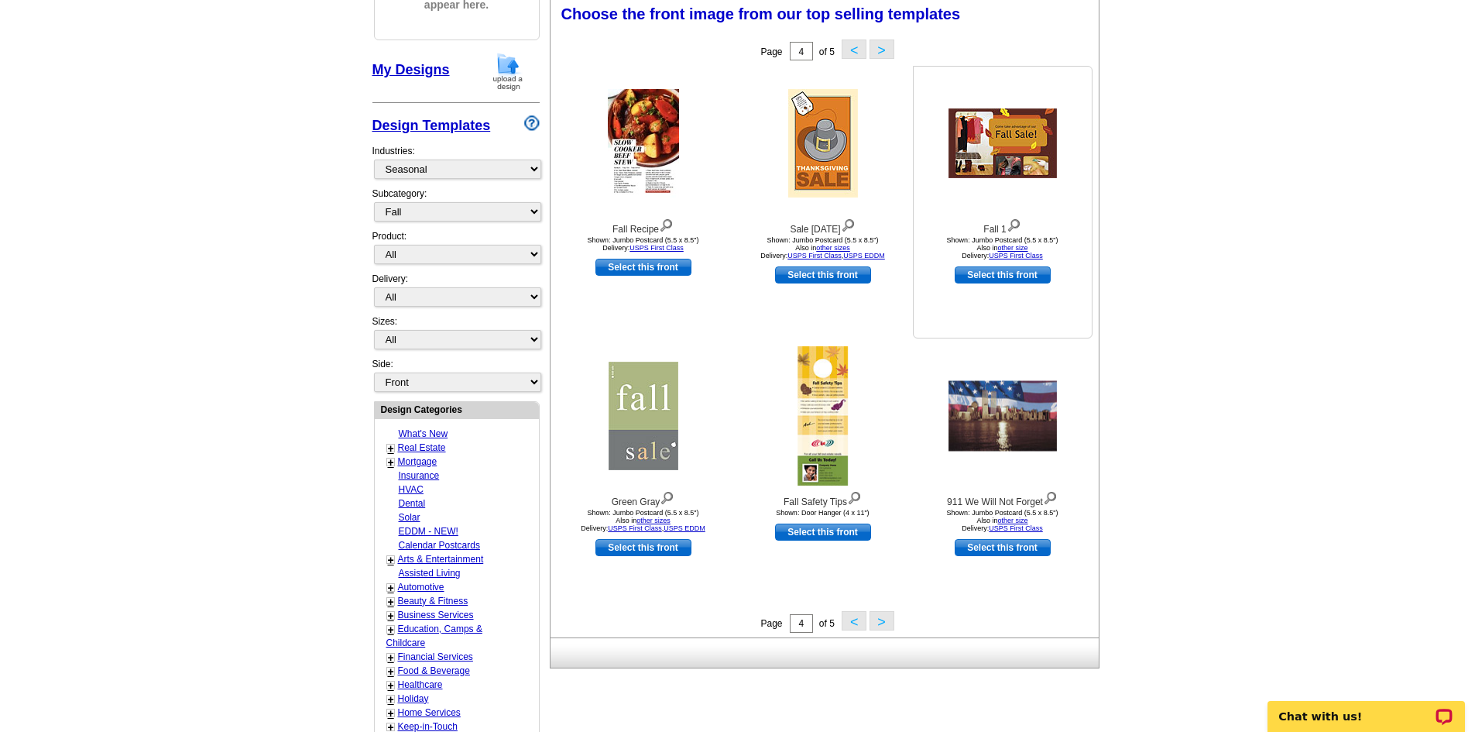
click at [1016, 225] on img at bounding box center [1014, 223] width 15 height 17
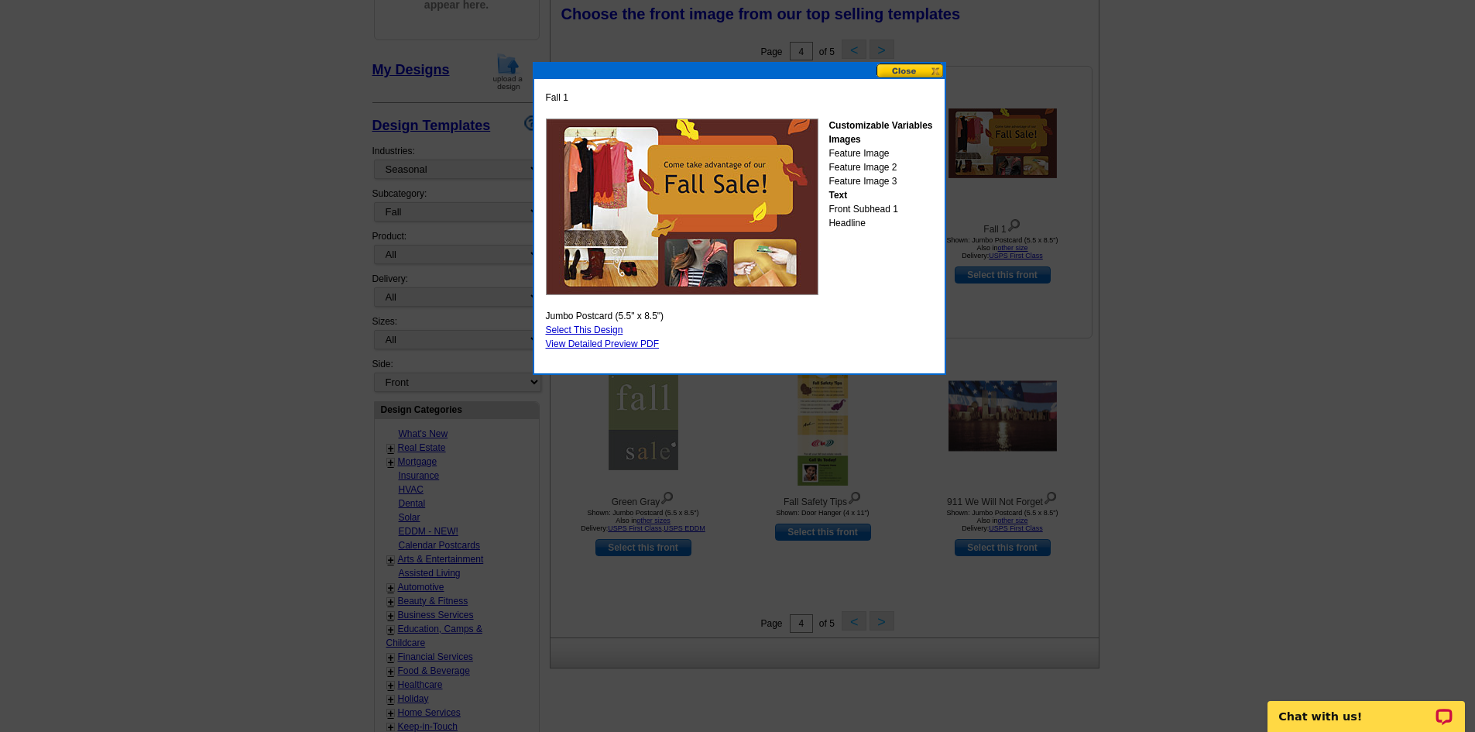
click at [923, 71] on button at bounding box center [910, 70] width 68 height 15
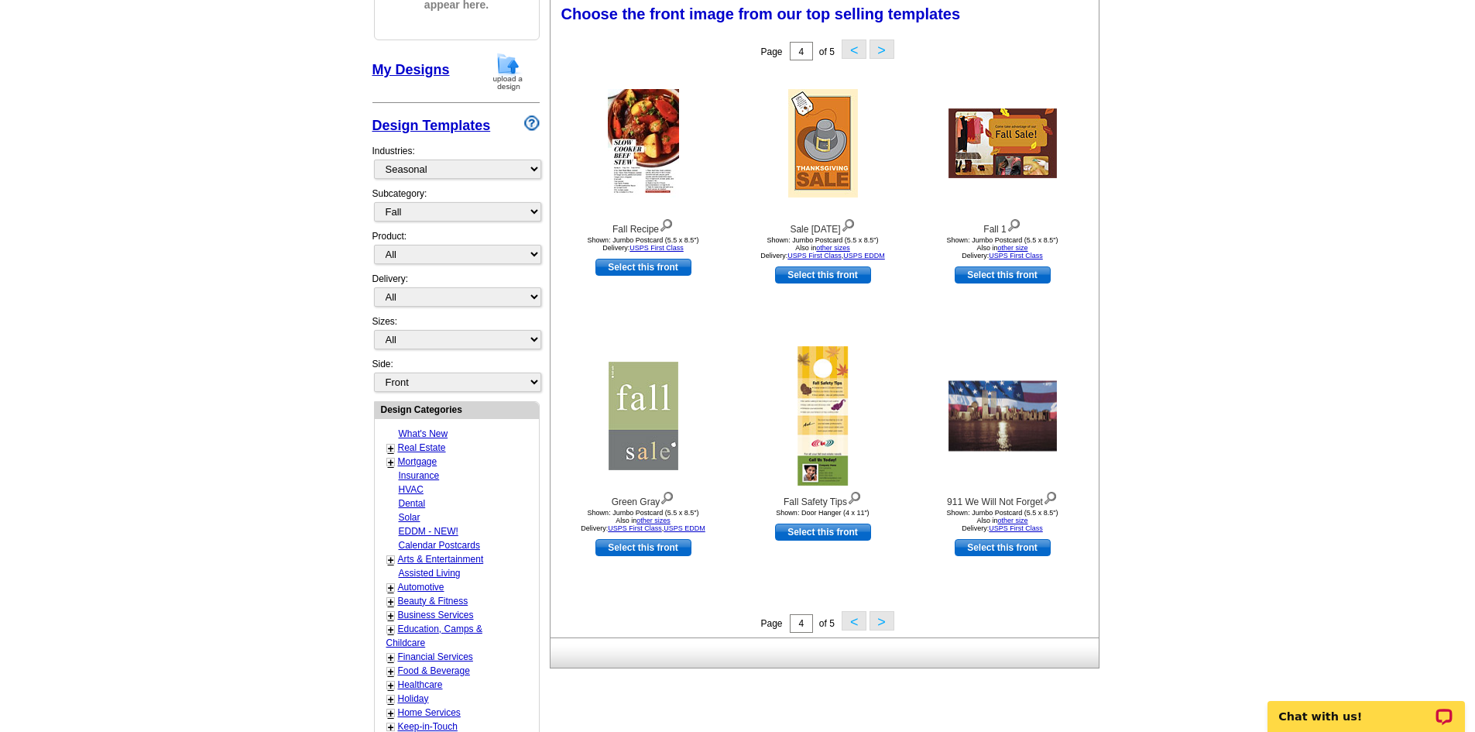
click at [849, 620] on button "<" at bounding box center [854, 620] width 25 height 19
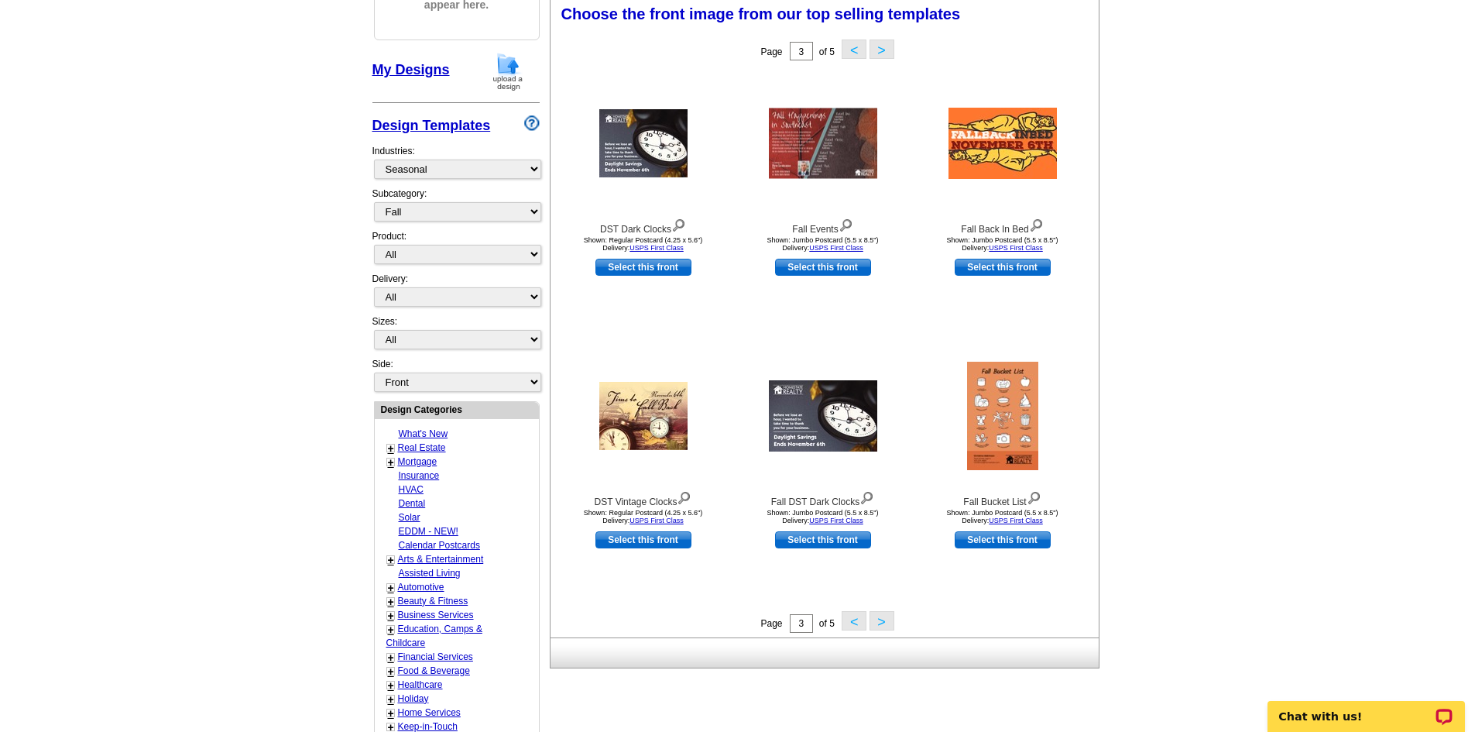
click at [842, 622] on button "<" at bounding box center [854, 620] width 25 height 19
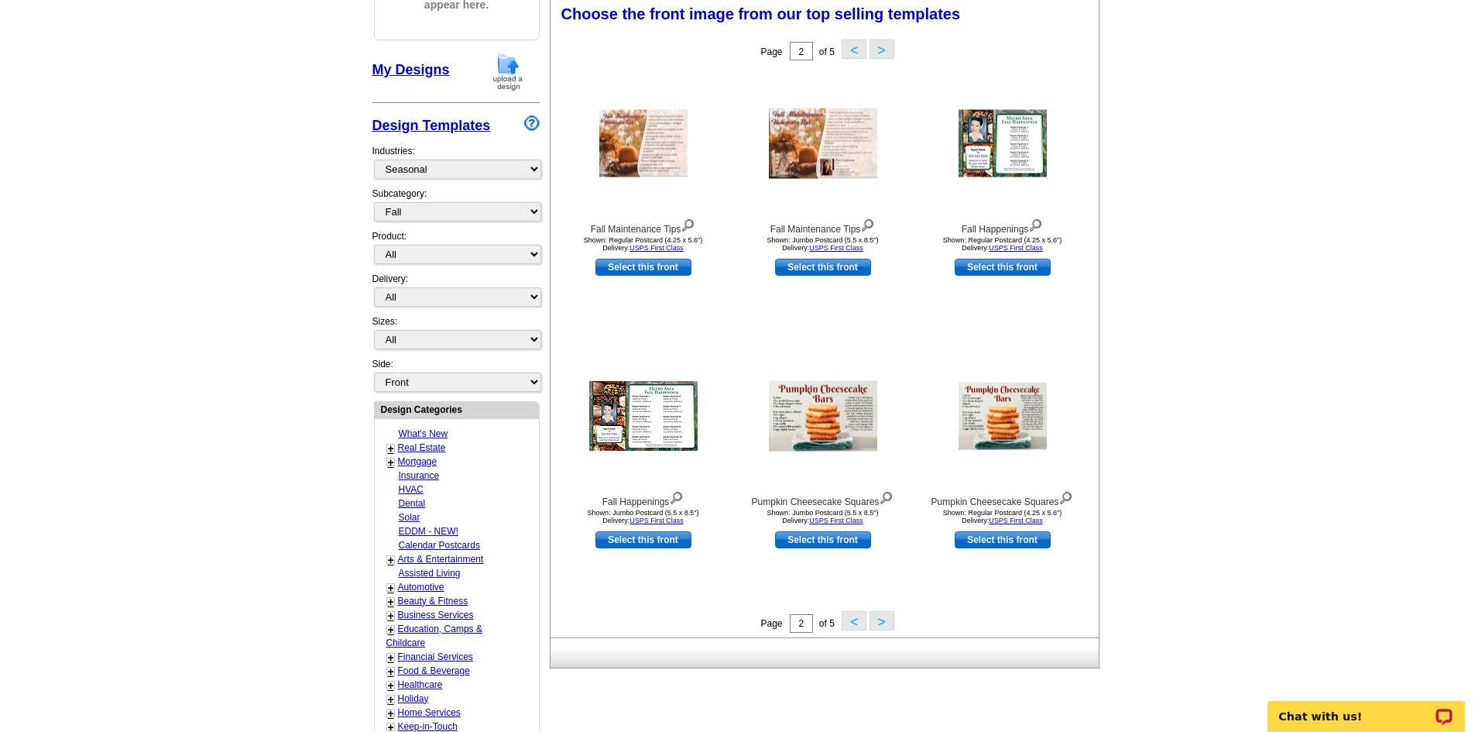
click at [852, 621] on button "<" at bounding box center [854, 620] width 25 height 19
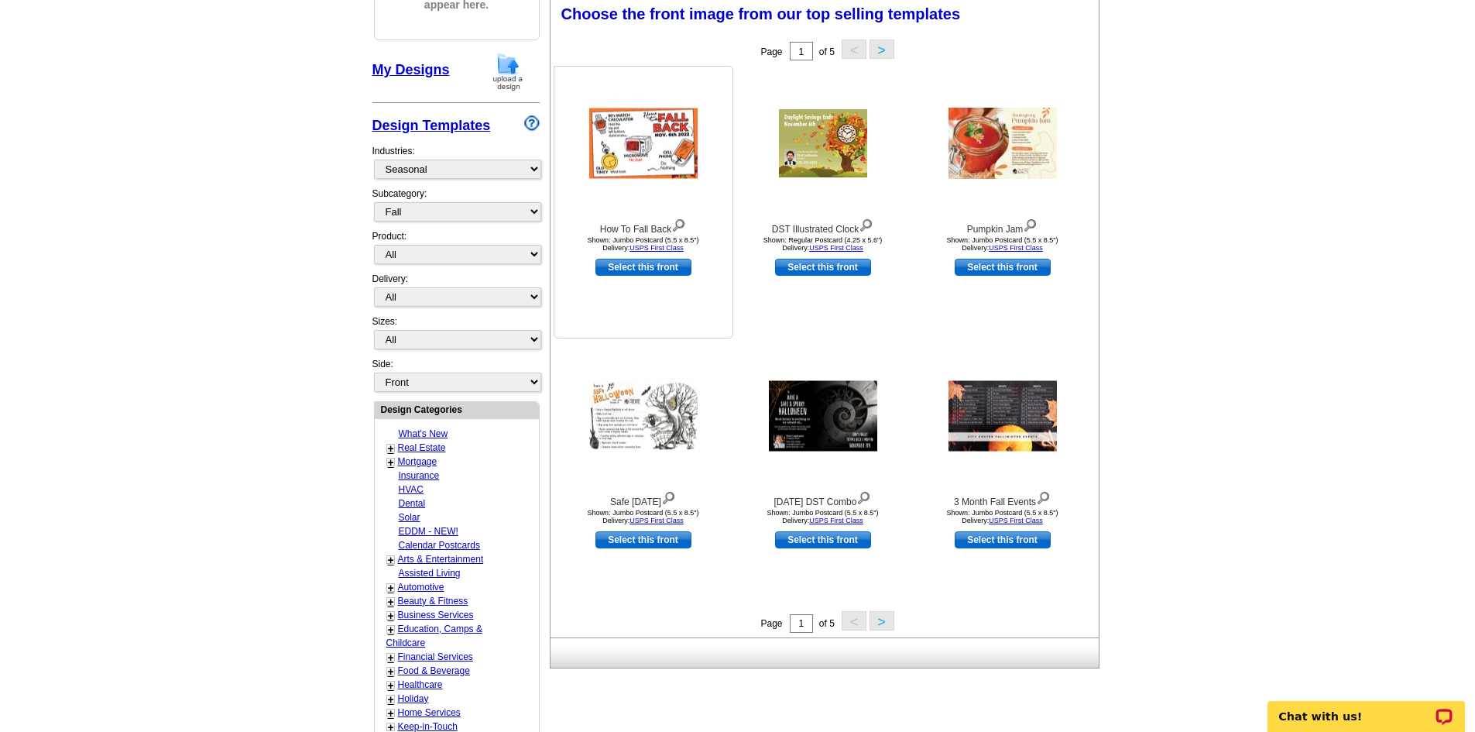
click at [680, 227] on img at bounding box center [678, 223] width 15 height 17
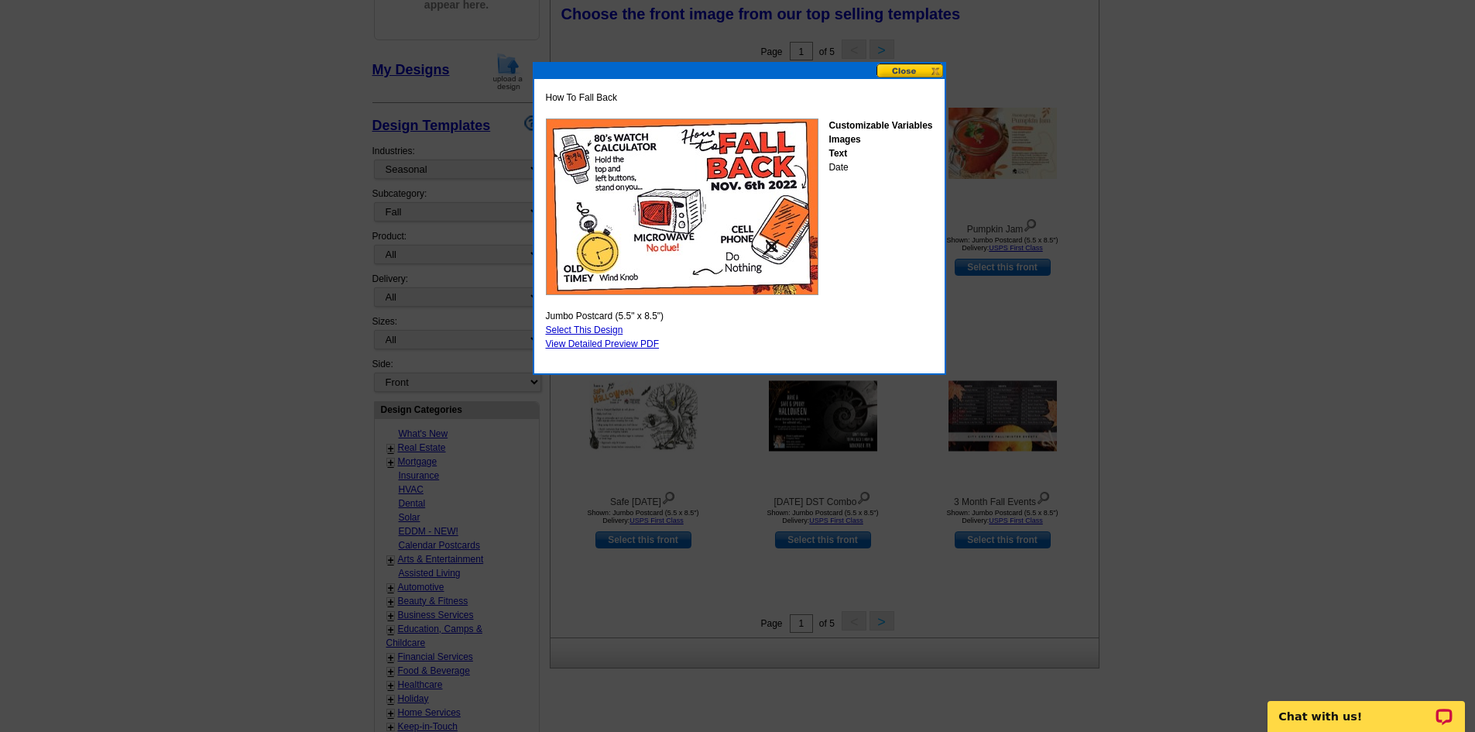
click at [909, 74] on button at bounding box center [910, 70] width 68 height 15
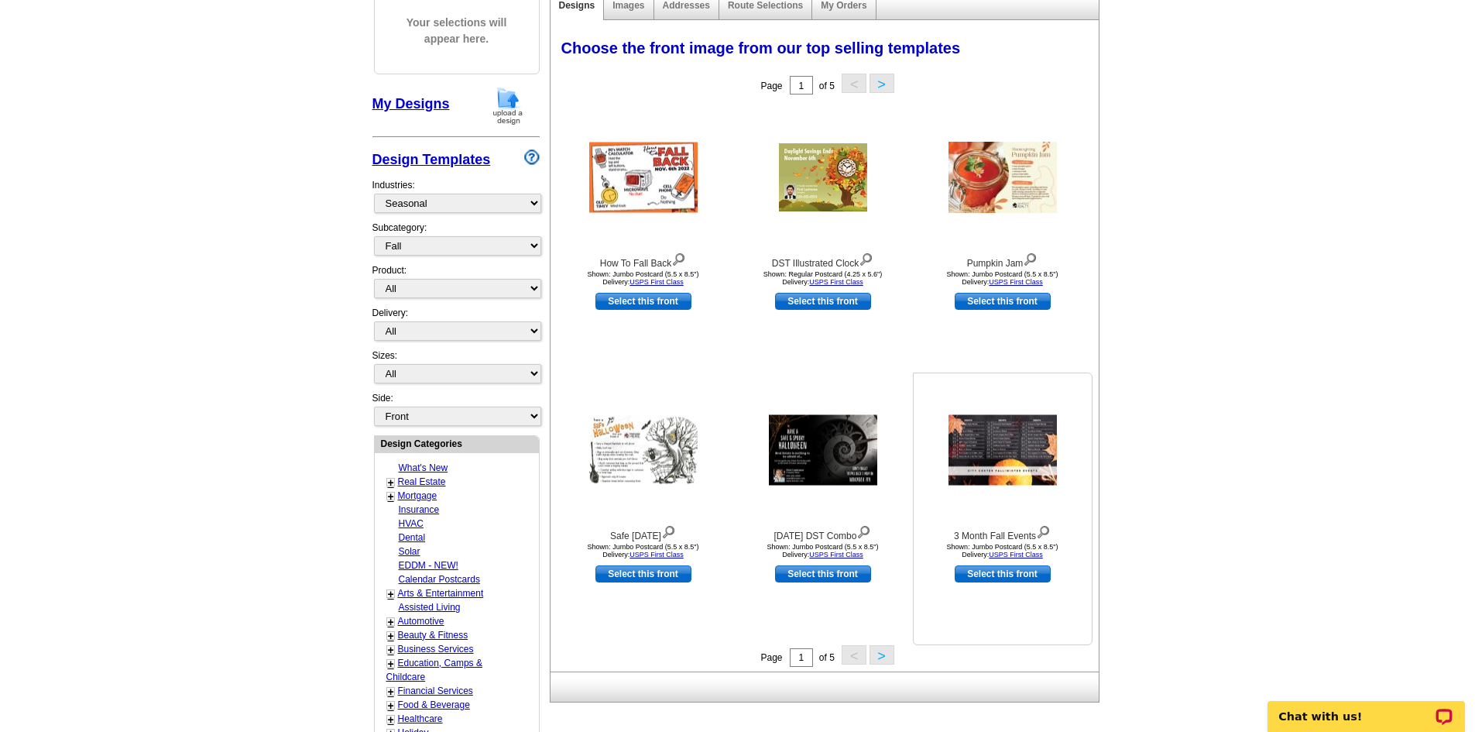
scroll to position [155, 0]
